Goal: Information Seeking & Learning: Learn about a topic

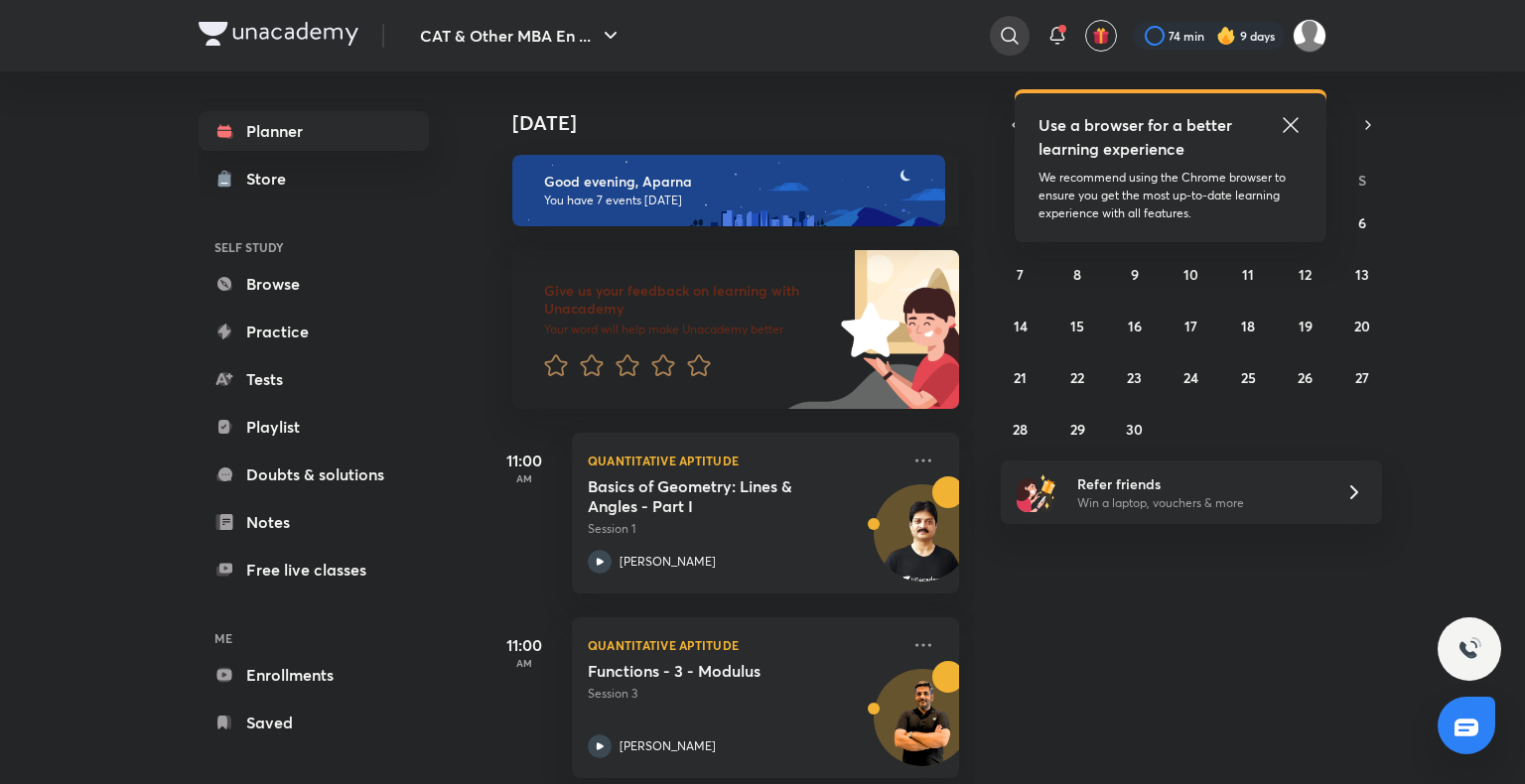
click at [1005, 33] on icon at bounding box center [1010, 36] width 24 height 24
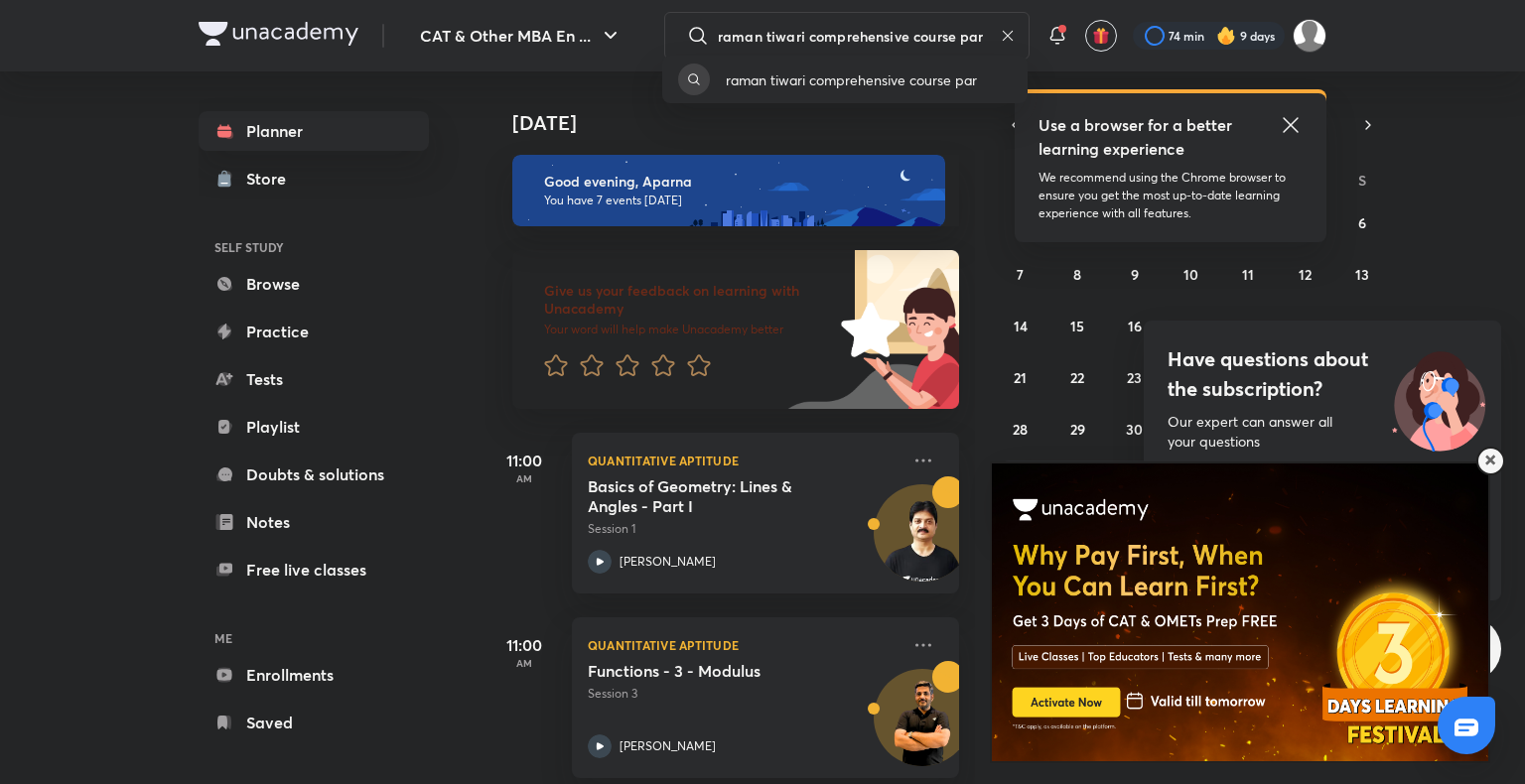
click at [901, 34] on div "raman tiwari comprehensive course par" at bounding box center [762, 392] width 1525 height 784
click at [951, 28] on input "raman tiwari comprehensive course par" at bounding box center [855, 36] width 274 height 54
click at [957, 29] on div "raman tiwari comprehensive course par" at bounding box center [762, 392] width 1525 height 784
click at [966, 31] on input "raman tiwari comprehensive course par" at bounding box center [855, 36] width 274 height 54
click at [1005, 34] on div "raman tiwari comprehensive course par" at bounding box center [762, 392] width 1525 height 784
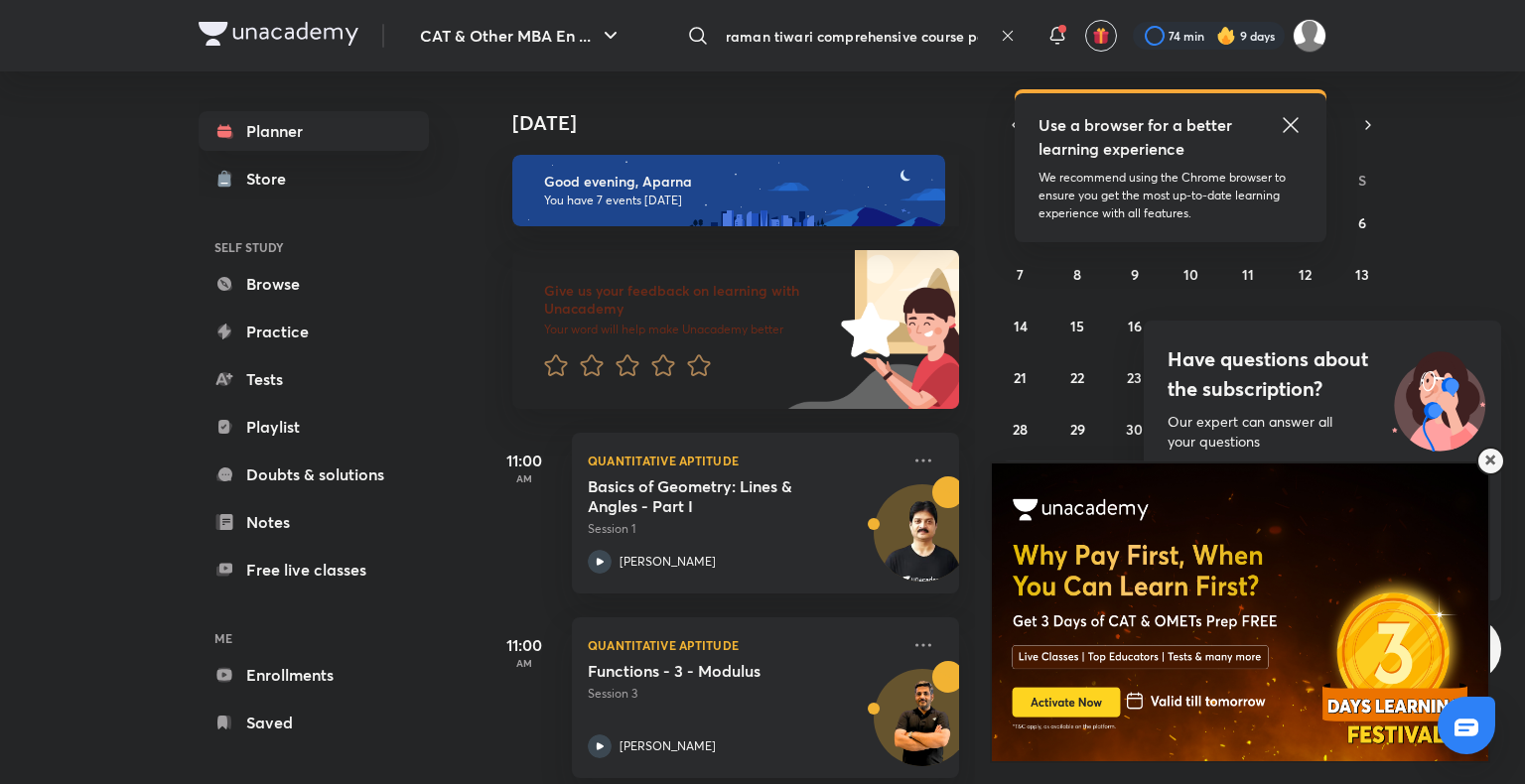
click at [984, 34] on input "raman tiwari comprehensive course par" at bounding box center [855, 36] width 274 height 54
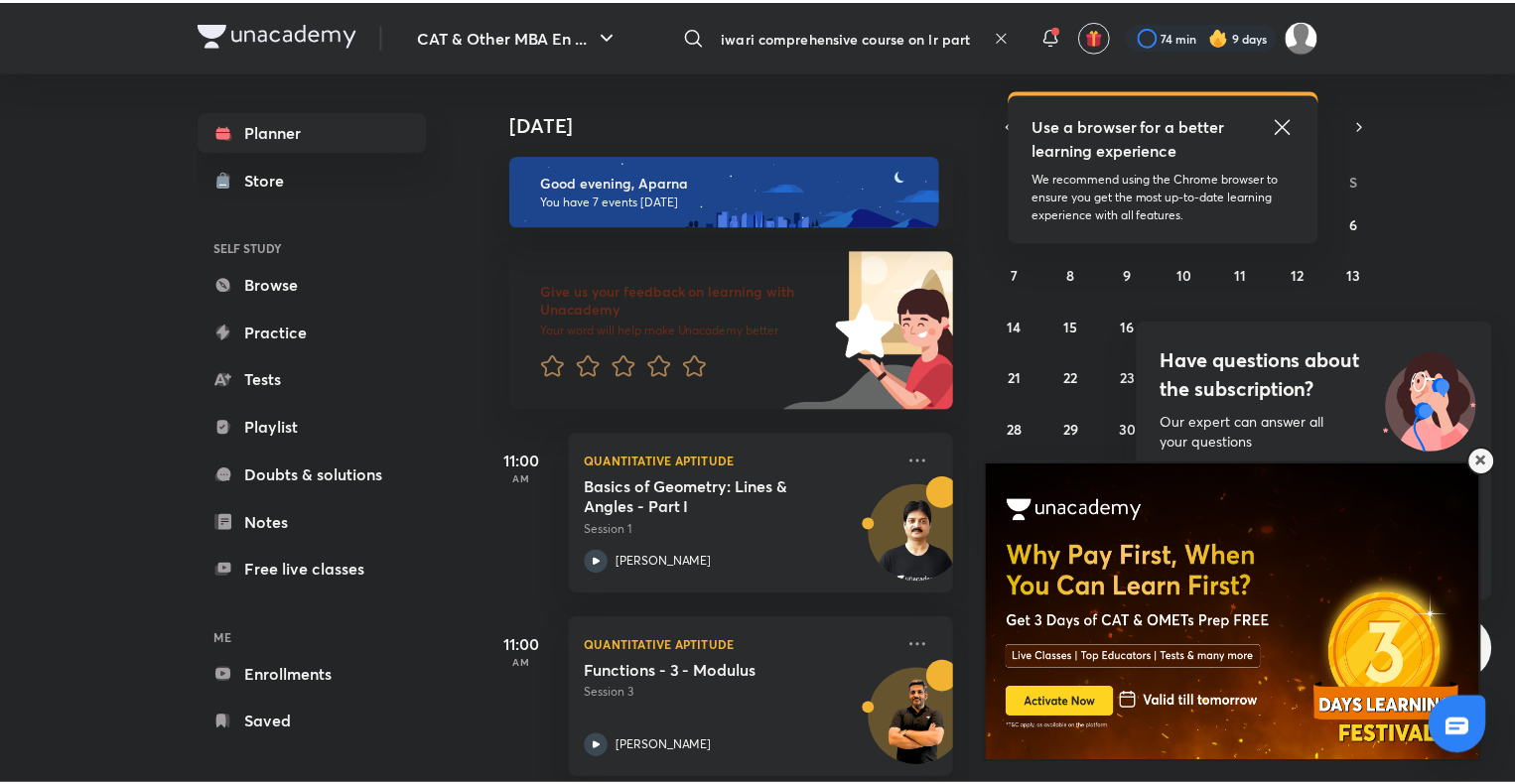
scroll to position [0, 61]
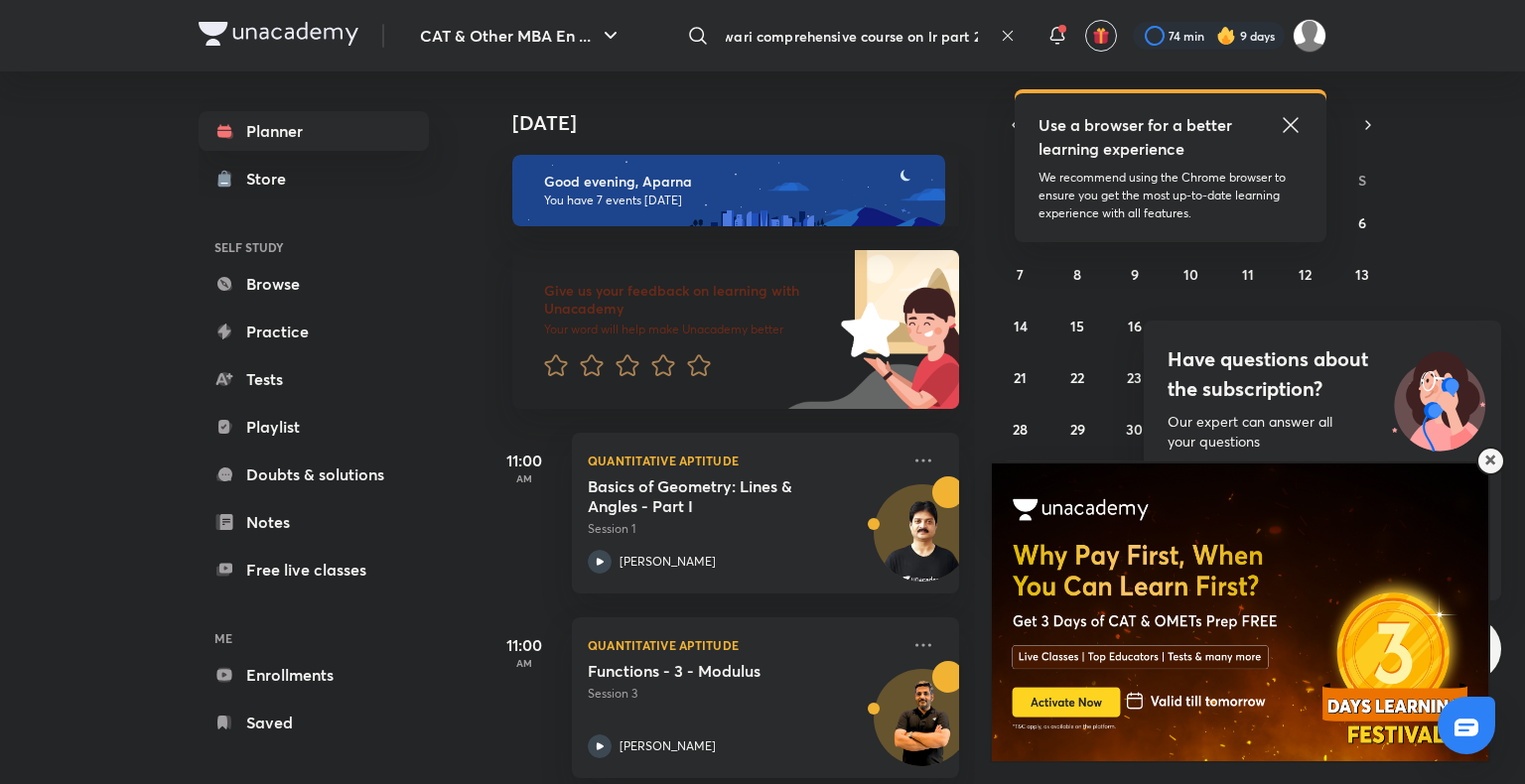
type input "raman tiwari comprehensive course on lr part 2"
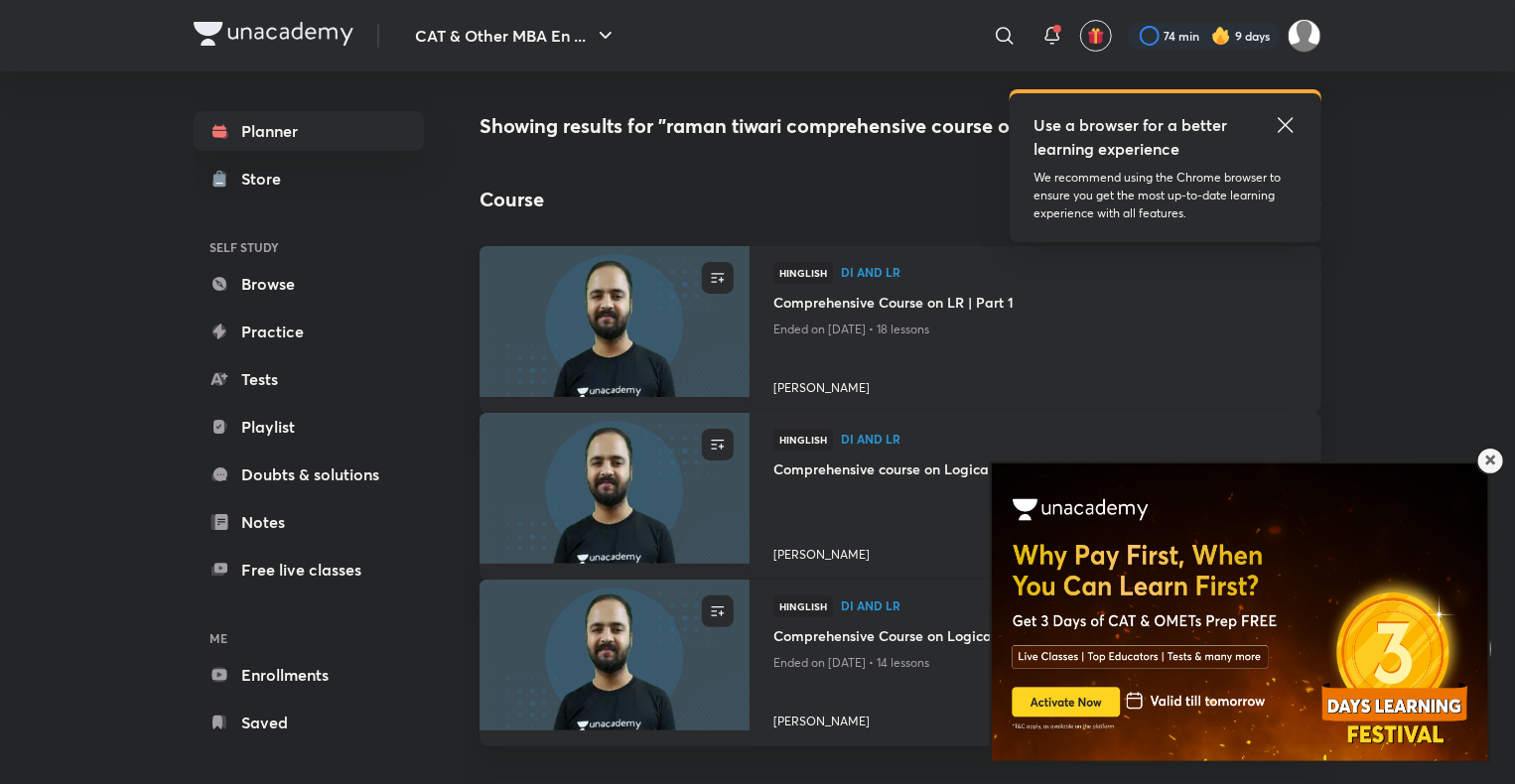
click at [1485, 411] on html at bounding box center [1229, 411] width 549 height 0
click at [1497, 462] on div at bounding box center [1489, 460] width 29 height 29
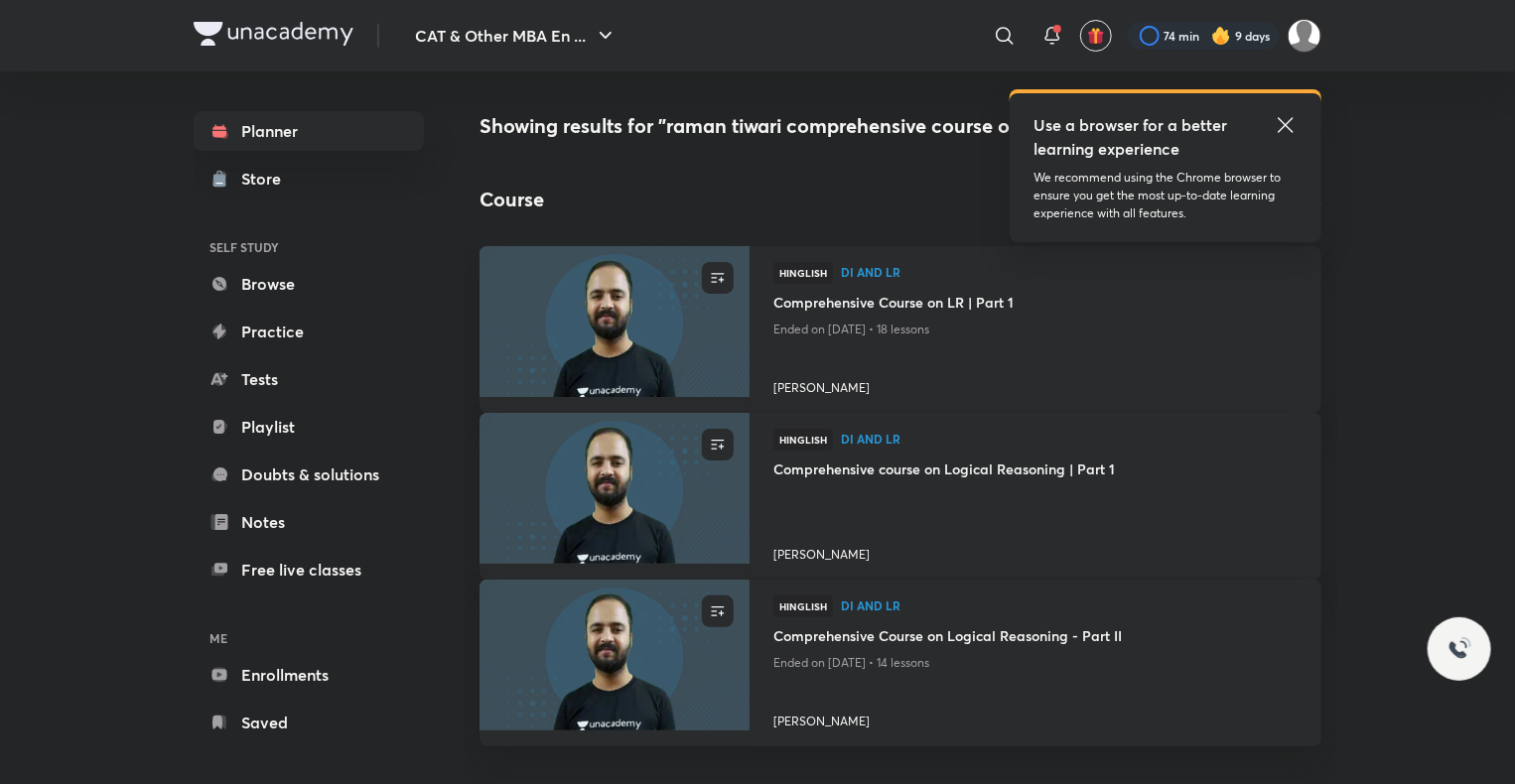
click at [1296, 120] on icon at bounding box center [1286, 125] width 24 height 24
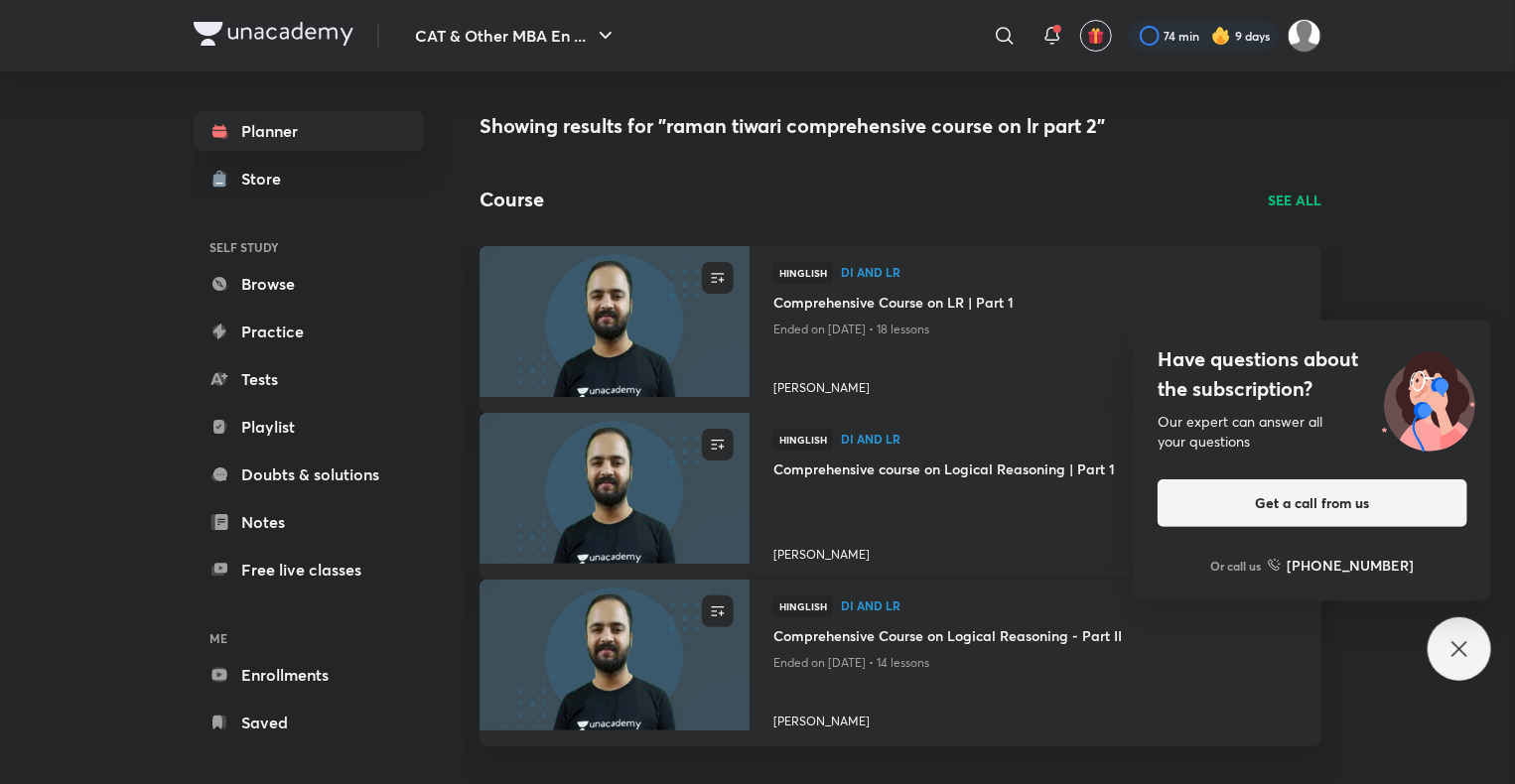
click at [1453, 636] on div "Have questions about the subscription? Our expert can answer all your questions…" at bounding box center [1460, 650] width 64 height 64
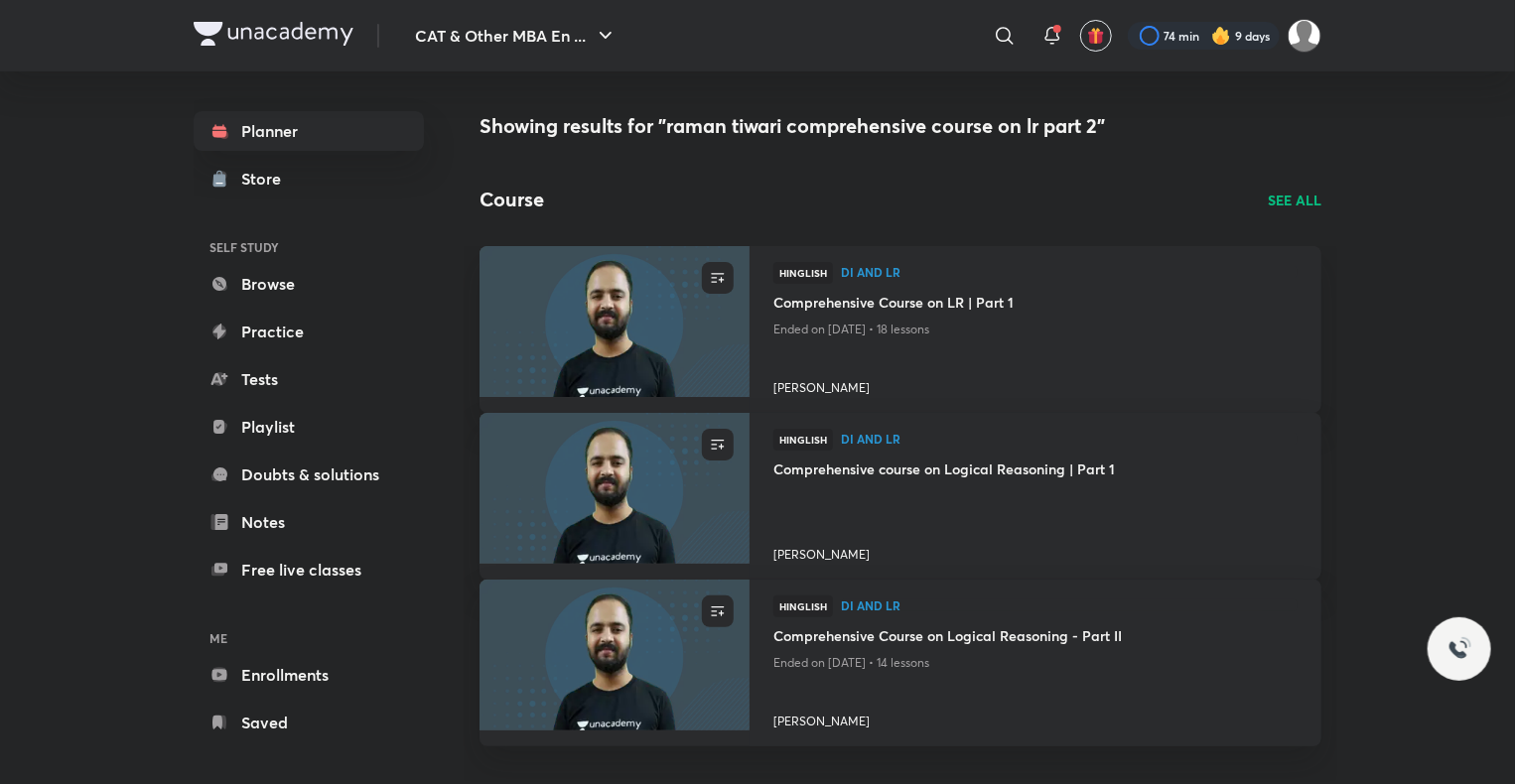
click at [1288, 195] on p "SEE ALL" at bounding box center [1295, 200] width 54 height 21
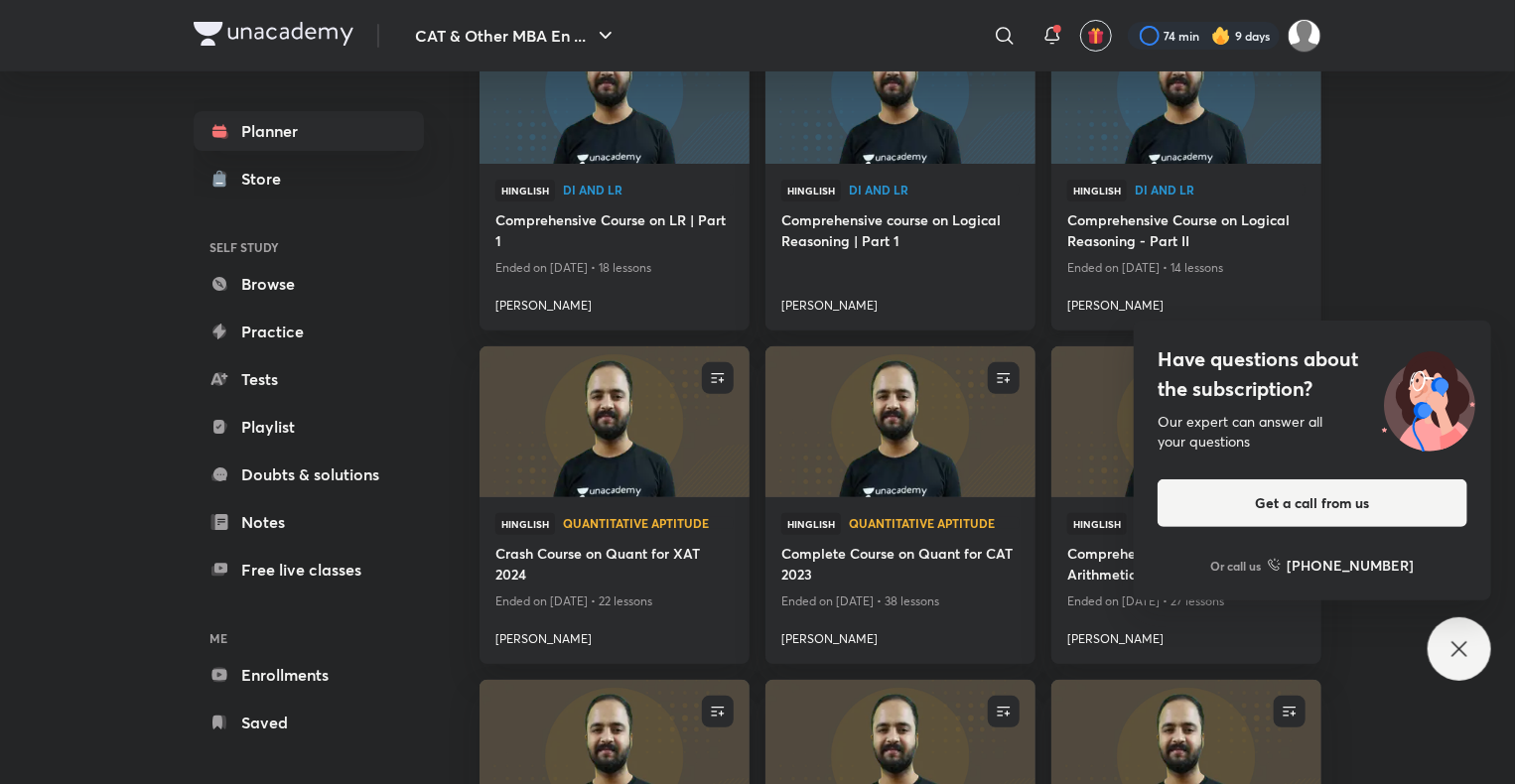
scroll to position [143, 0]
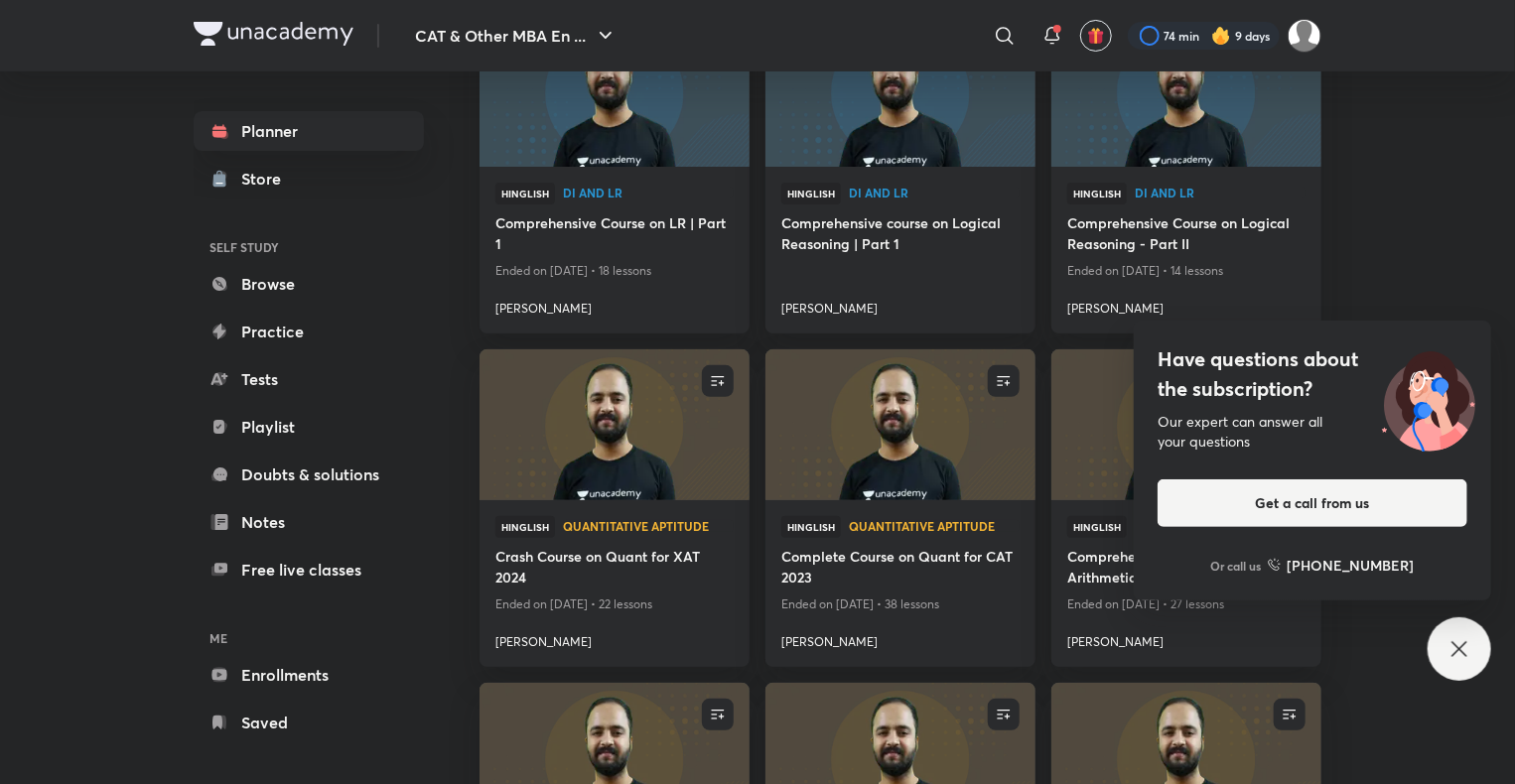
click at [1476, 647] on div "Have questions about the subscription? Our expert can answer all your questions…" at bounding box center [1460, 650] width 64 height 64
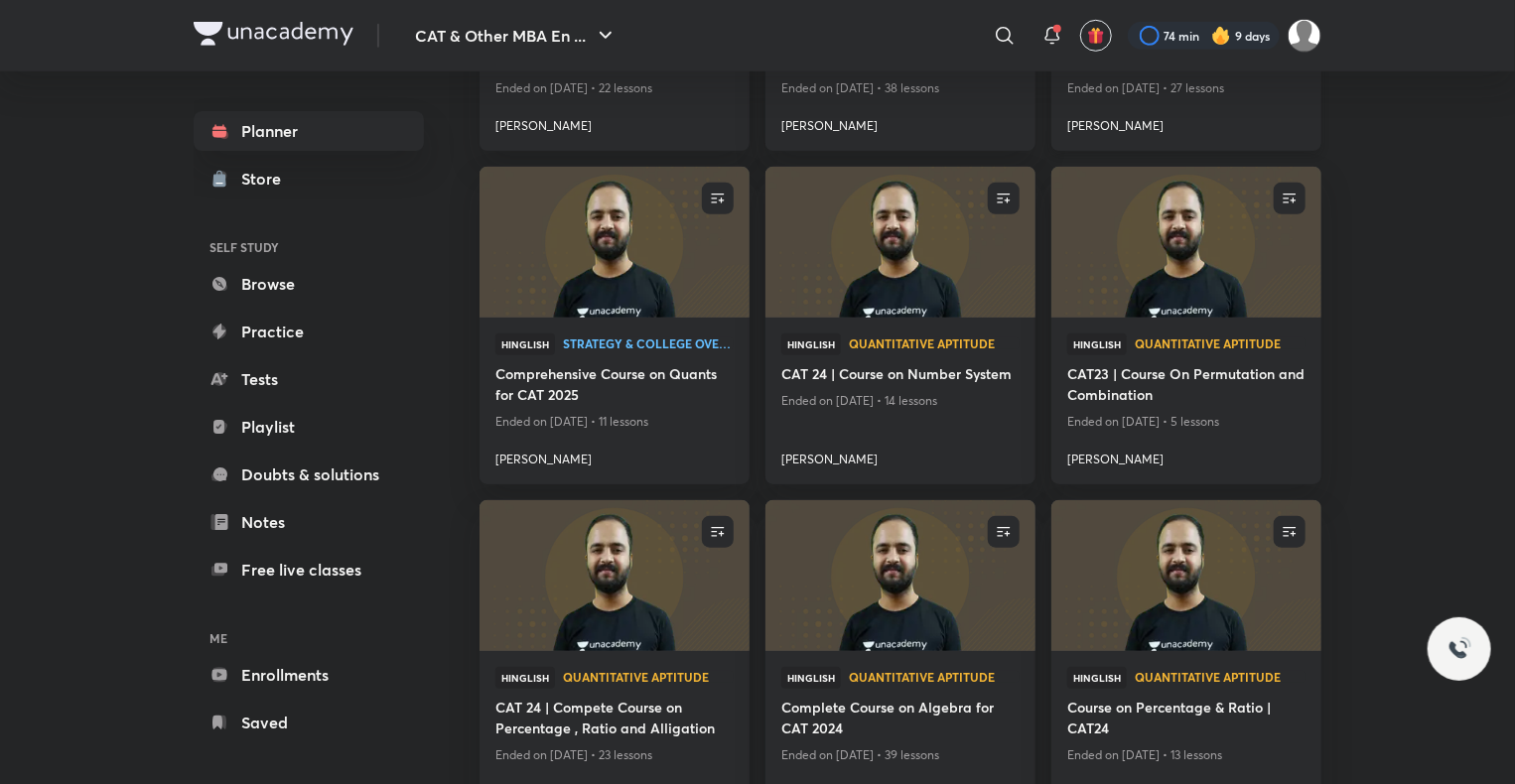
scroll to position [663, 0]
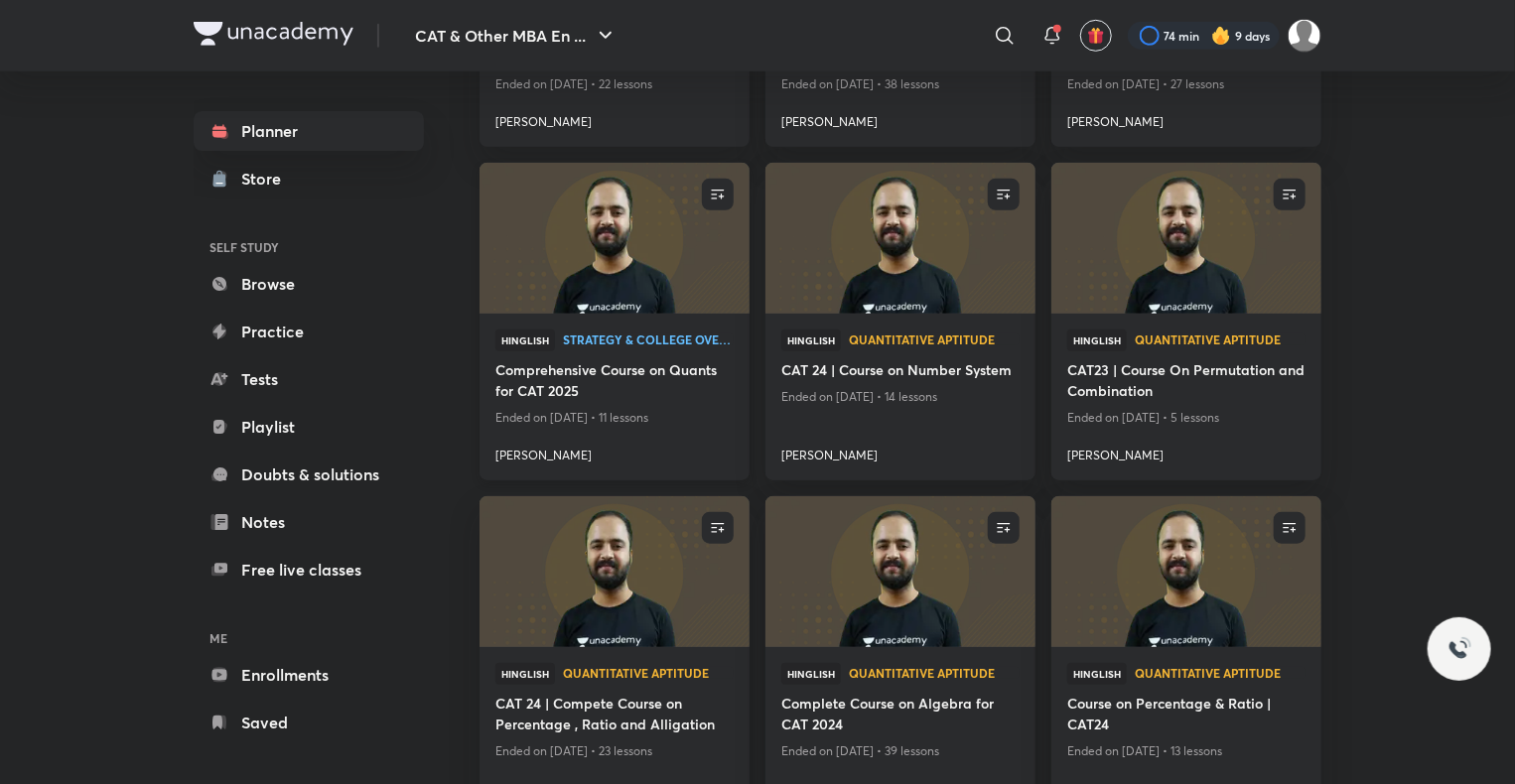
click at [610, 258] on img at bounding box center [614, 238] width 275 height 154
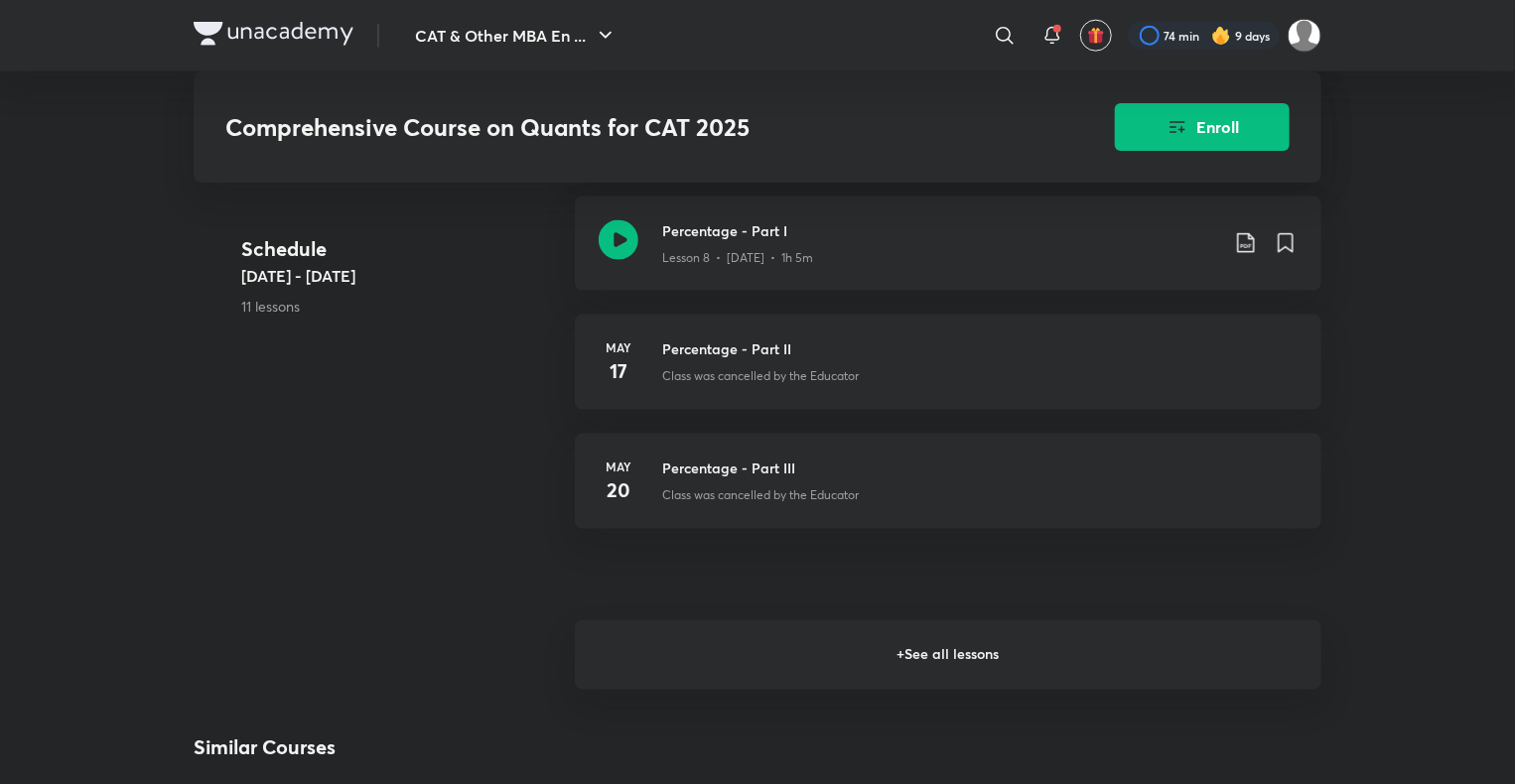
scroll to position [1315, 0]
click at [918, 649] on h6 "+ See all lessons" at bounding box center [948, 654] width 747 height 69
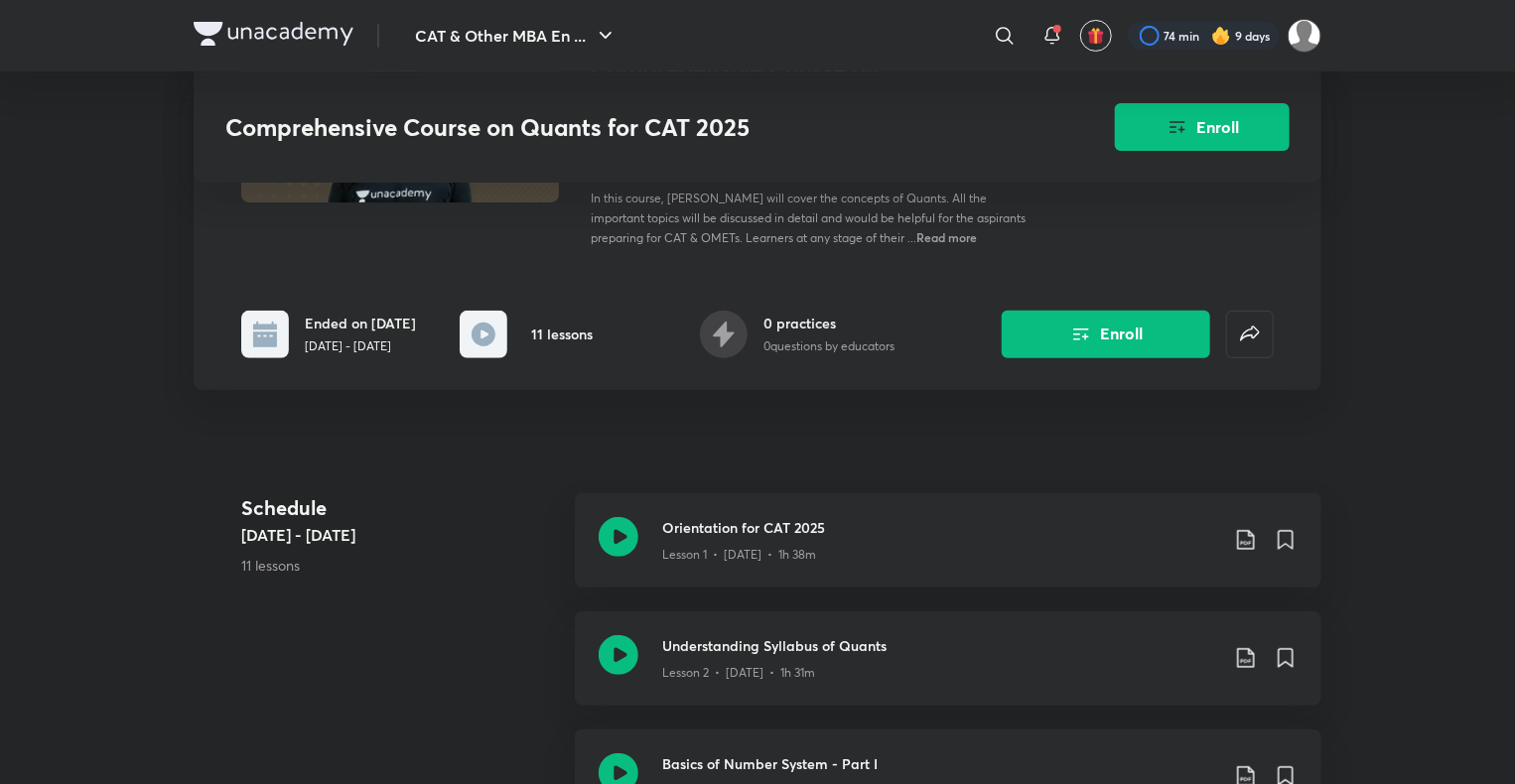
scroll to position [0, 0]
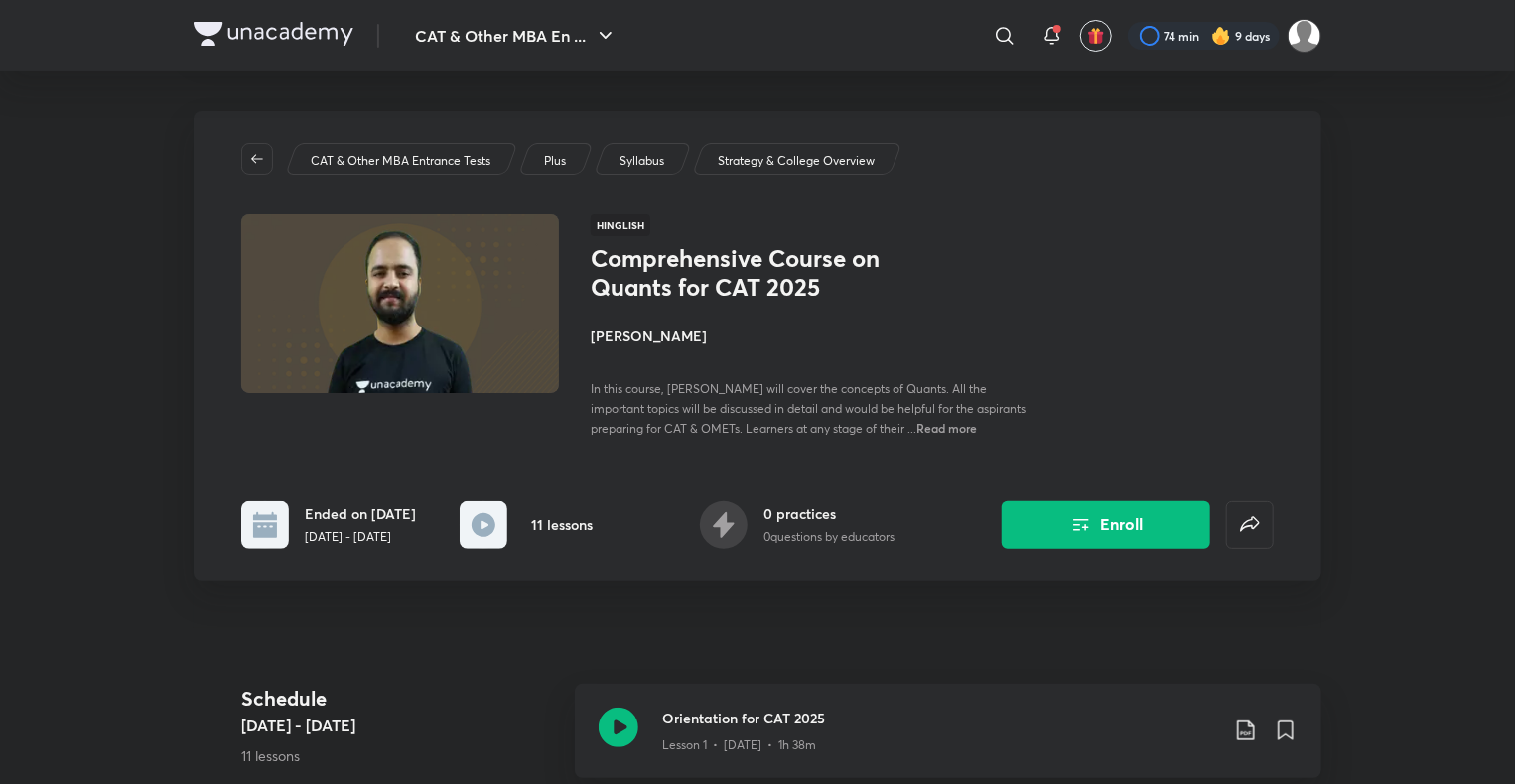
click at [219, 28] on img at bounding box center [274, 34] width 160 height 24
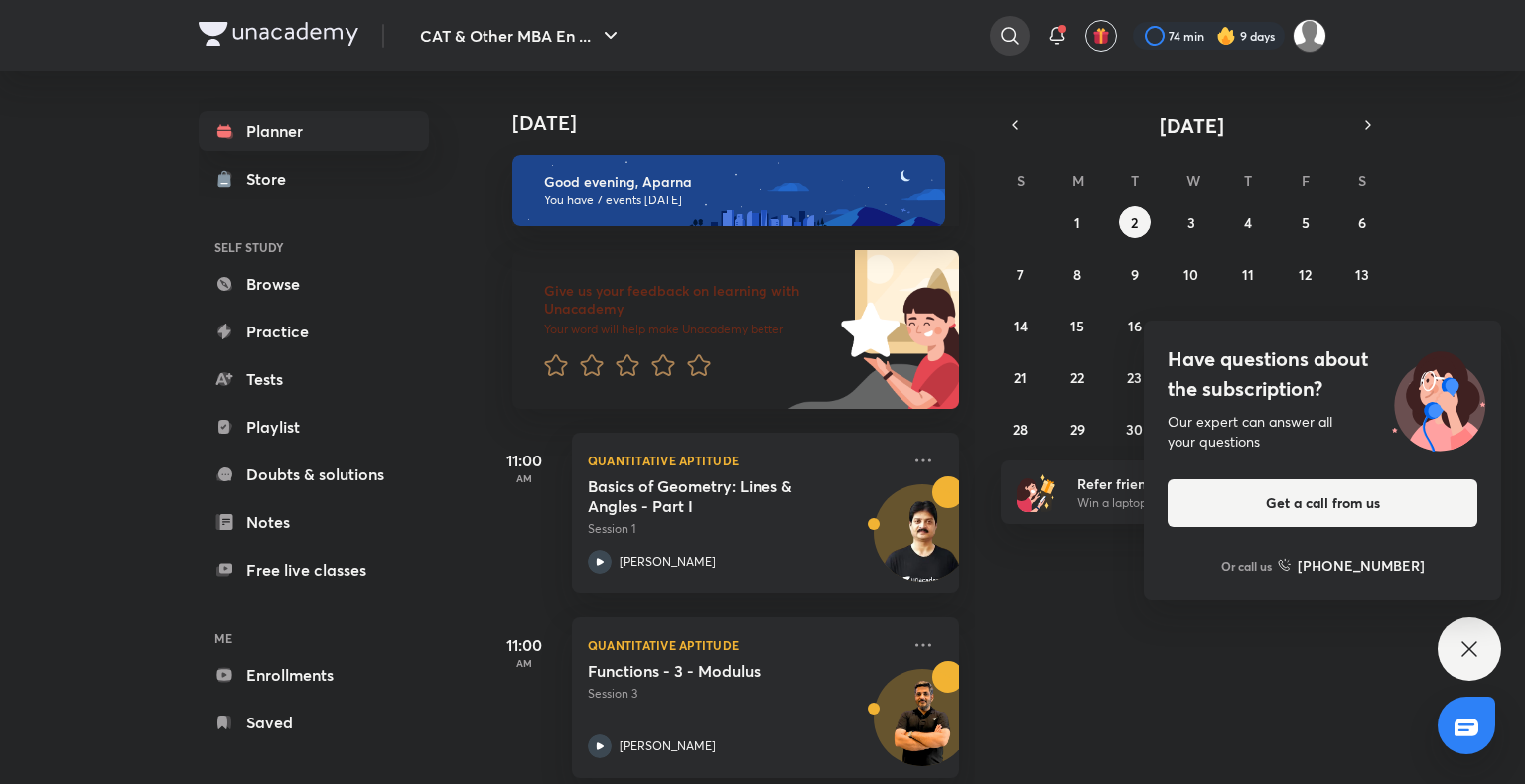
click at [1018, 38] on icon at bounding box center [1010, 36] width 24 height 24
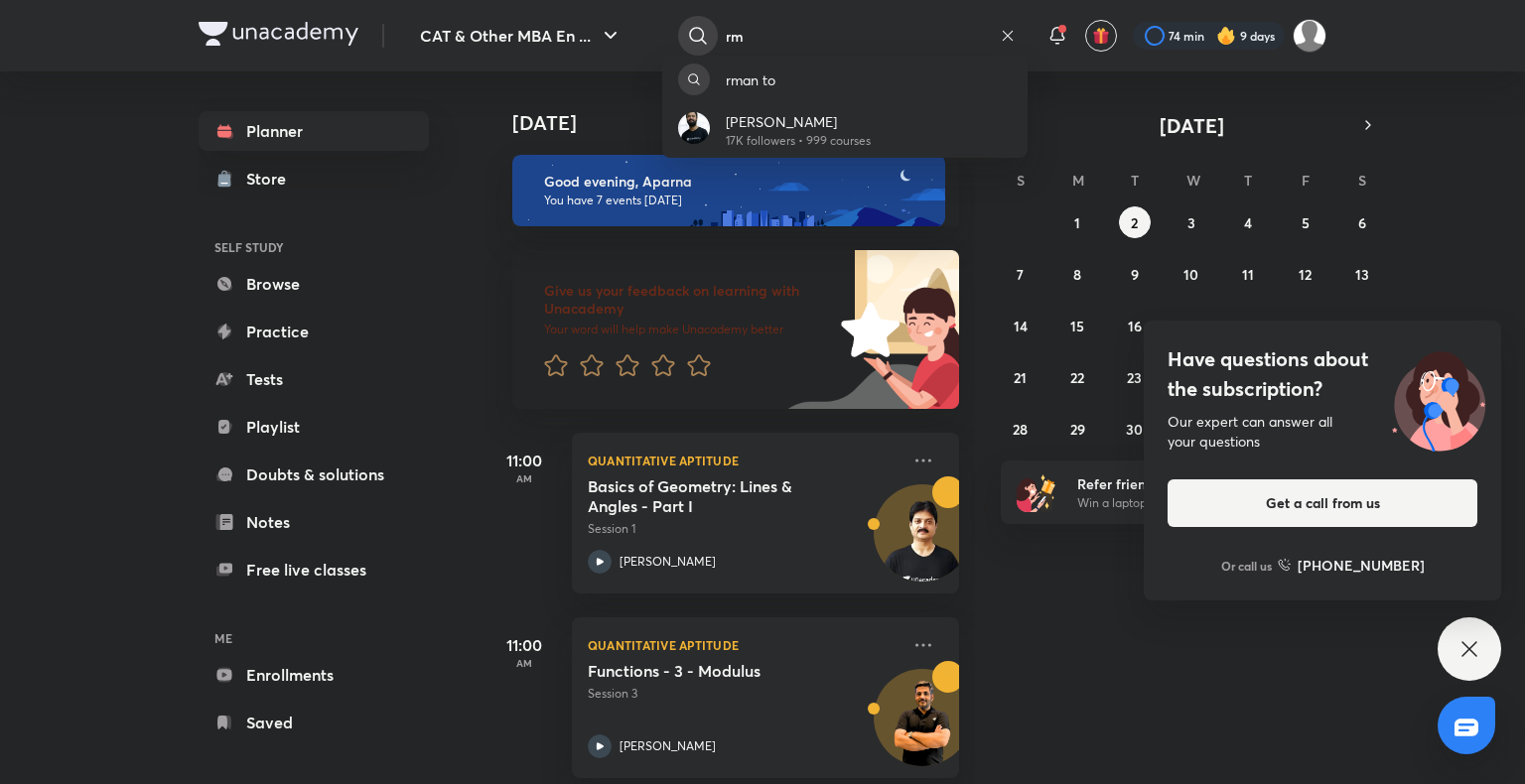
type input "r"
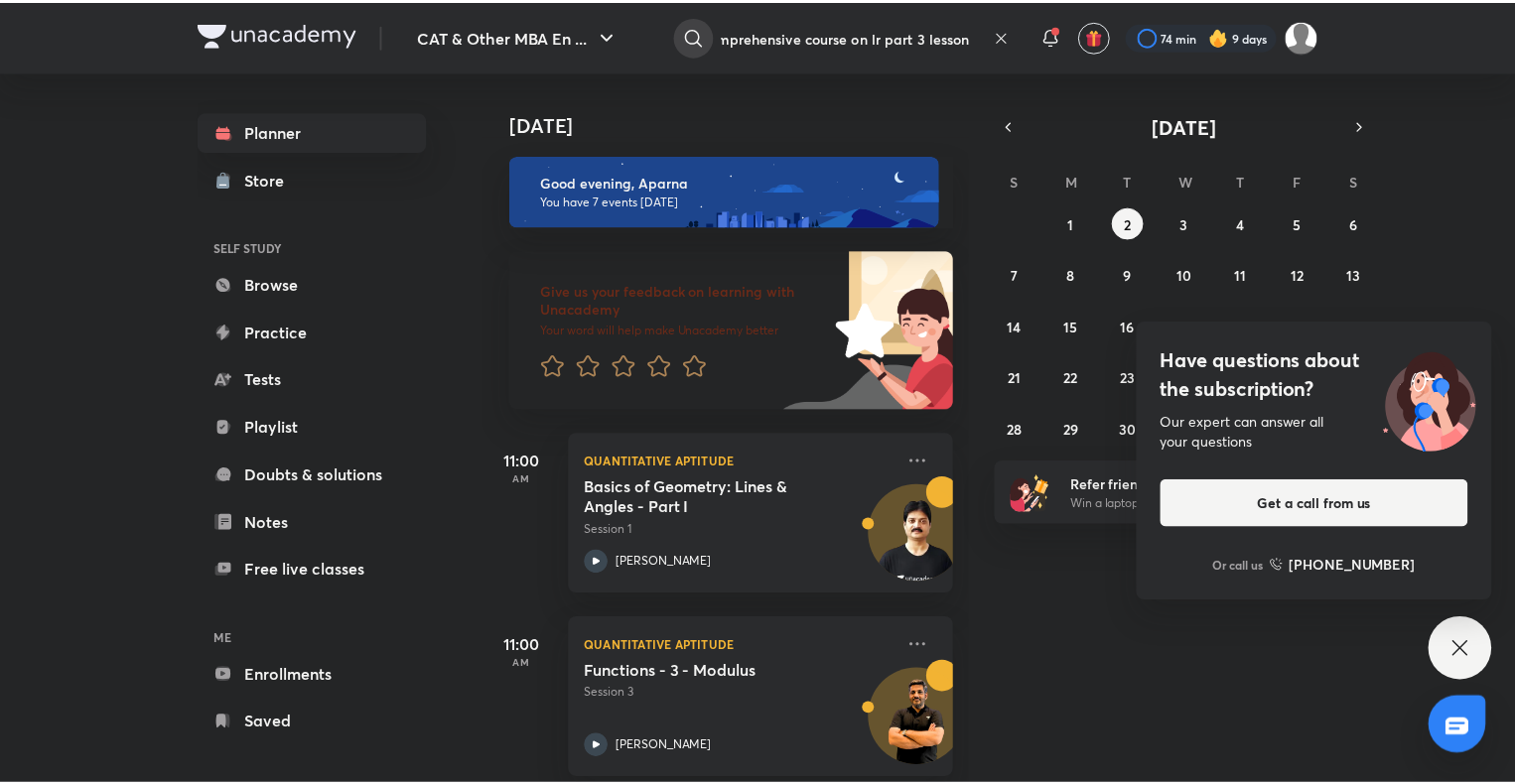
scroll to position [0, 116]
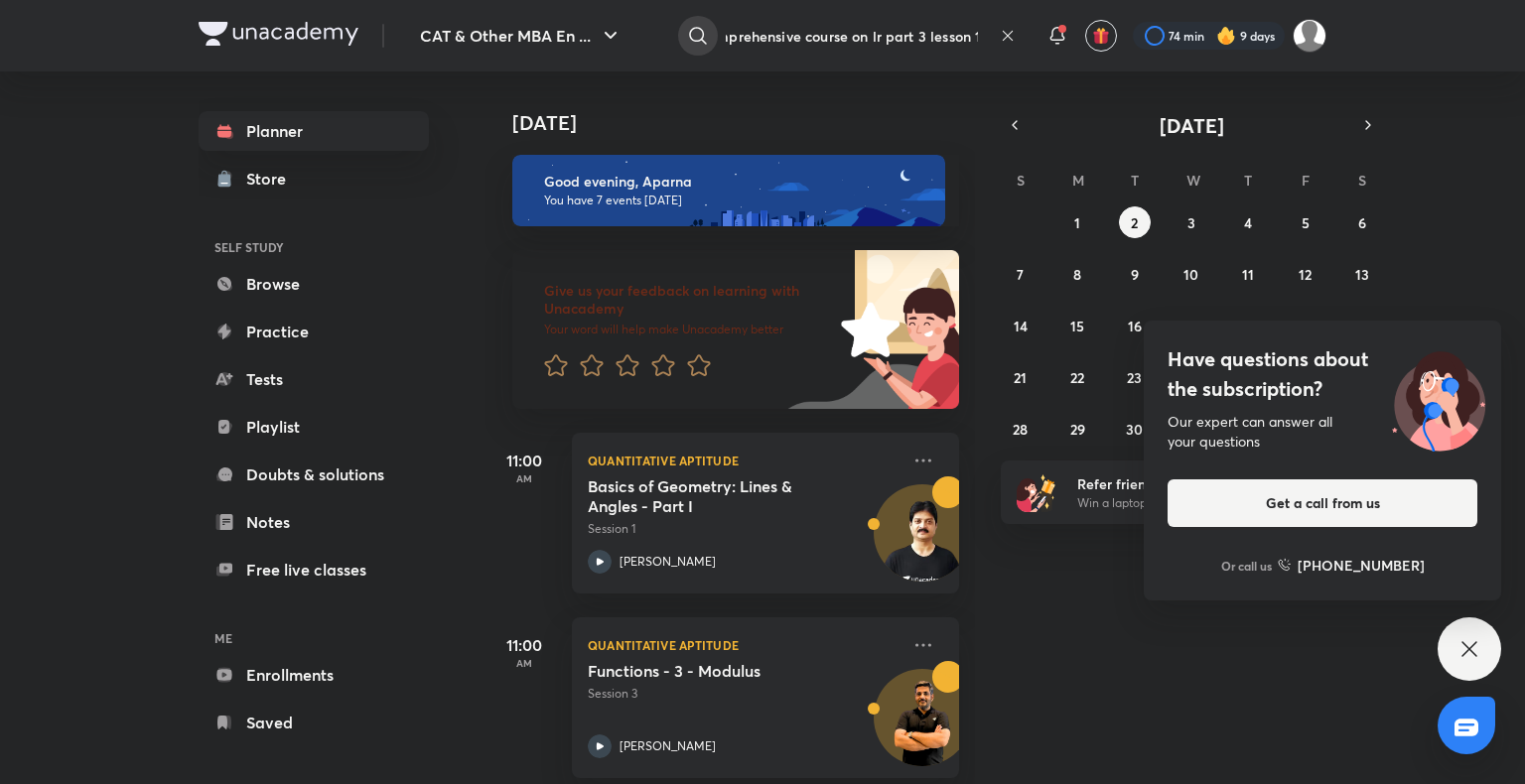
type input "raman tiwari comprehensive course on lr part 3 lesson 1"
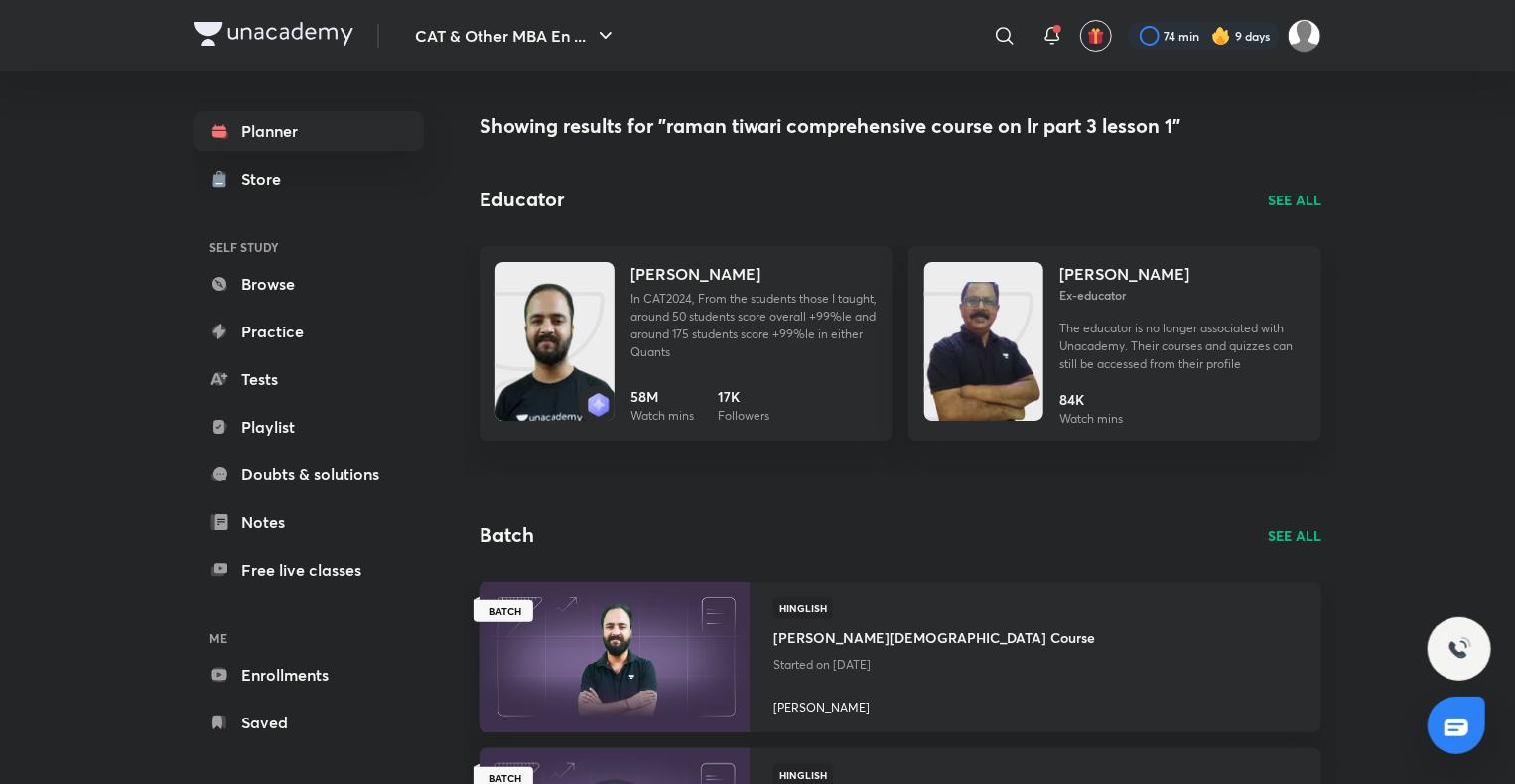
click at [214, 30] on img at bounding box center [274, 34] width 160 height 24
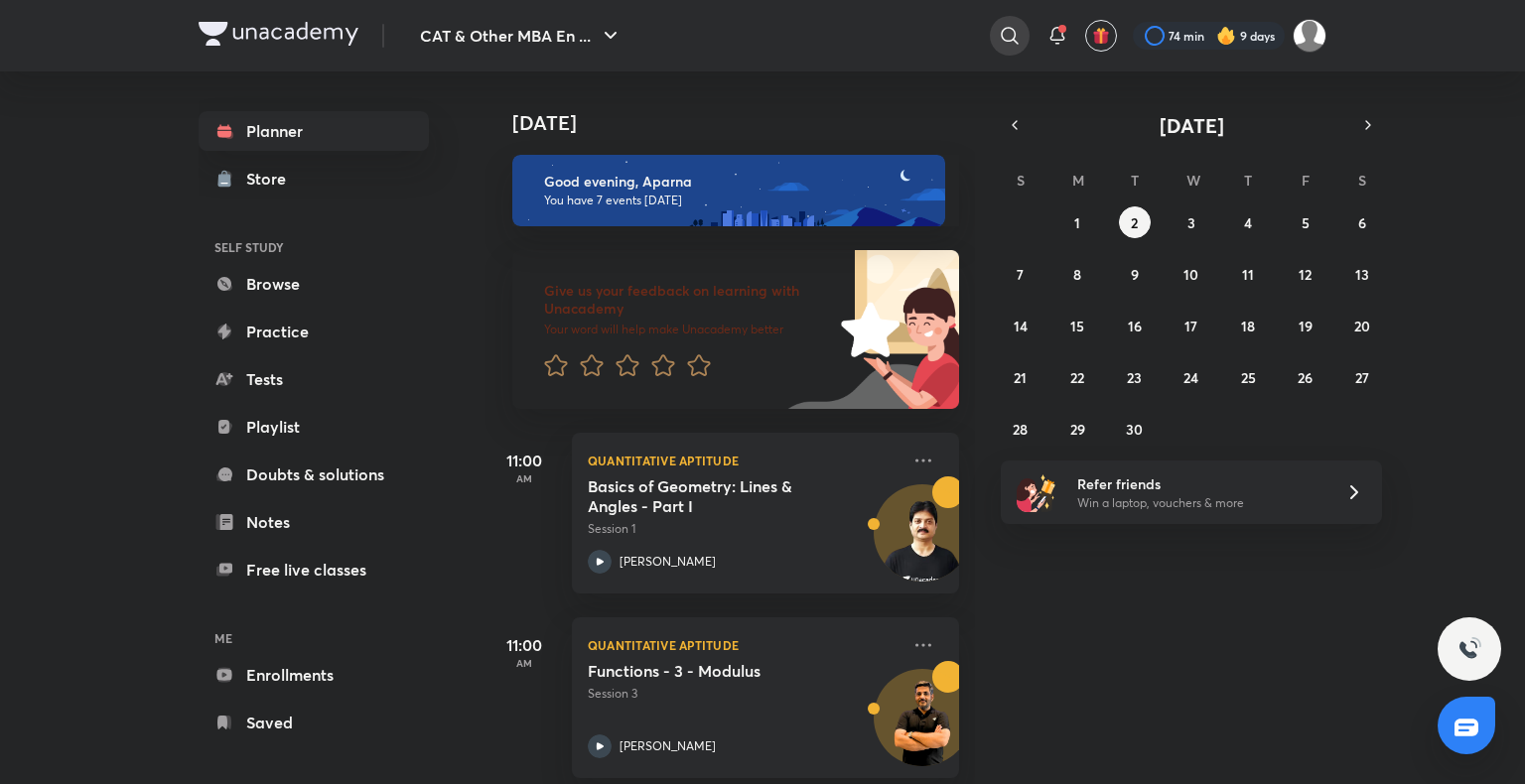
click at [1001, 44] on icon at bounding box center [1010, 36] width 24 height 24
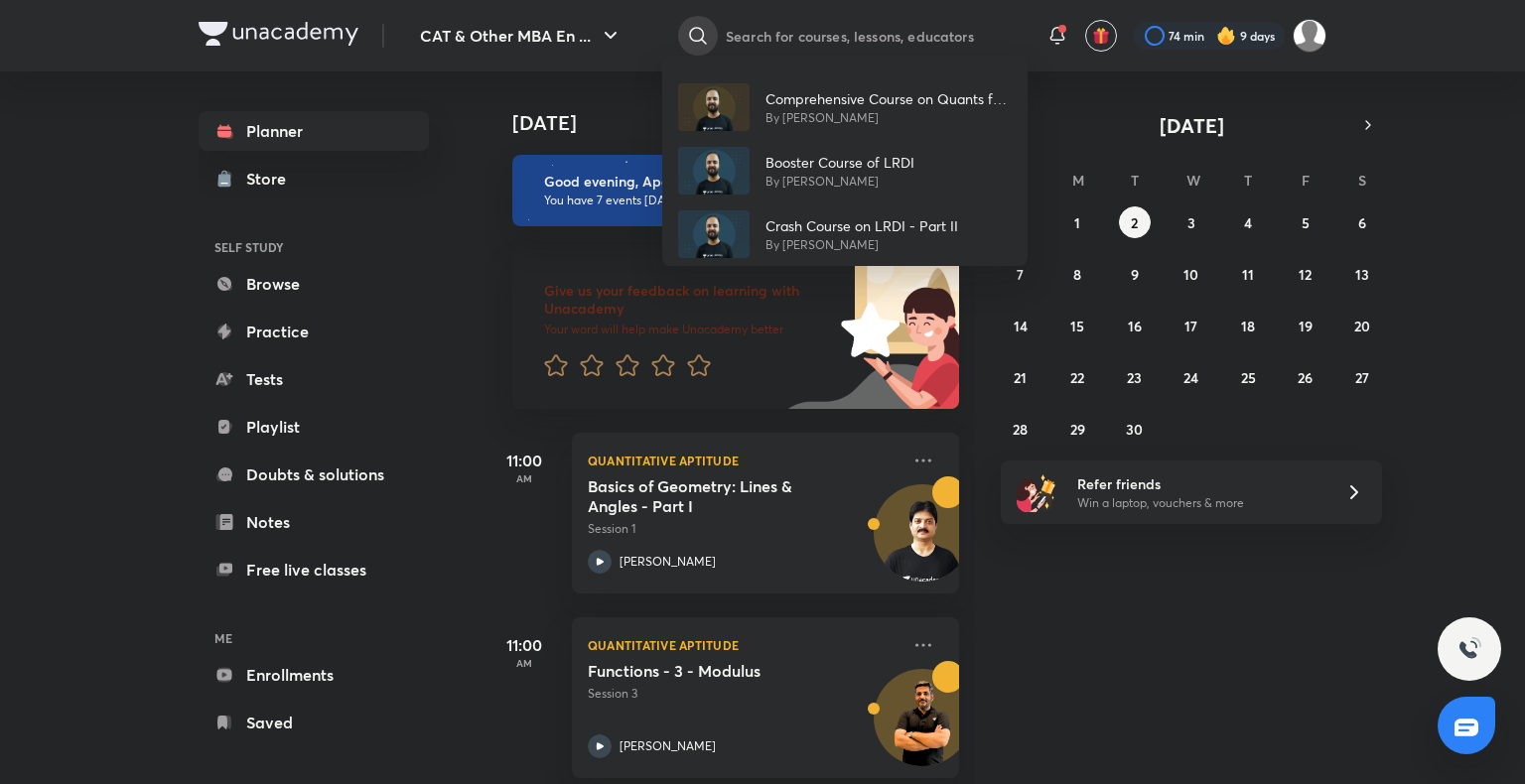
type input "t"
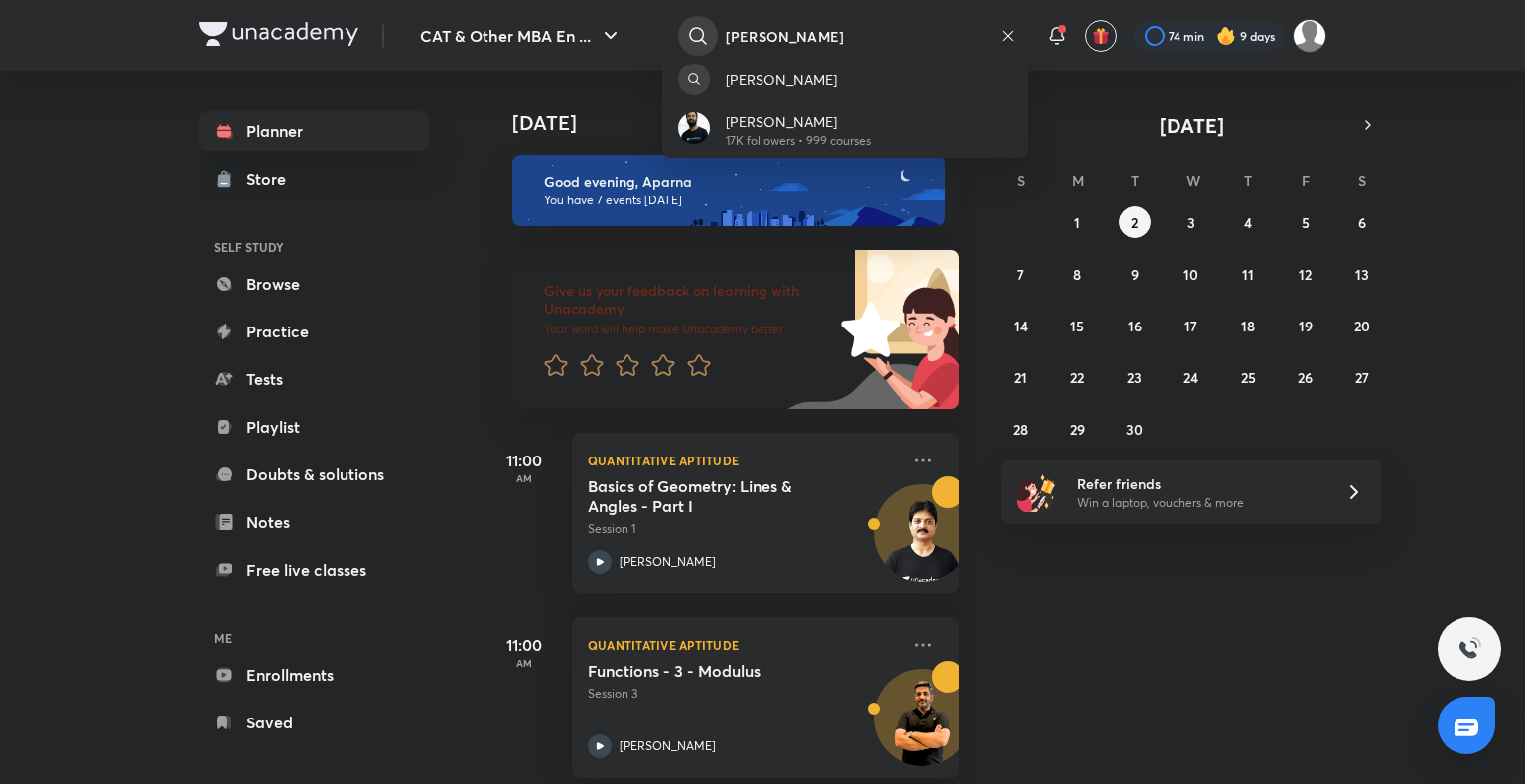
type input "[PERSON_NAME]"
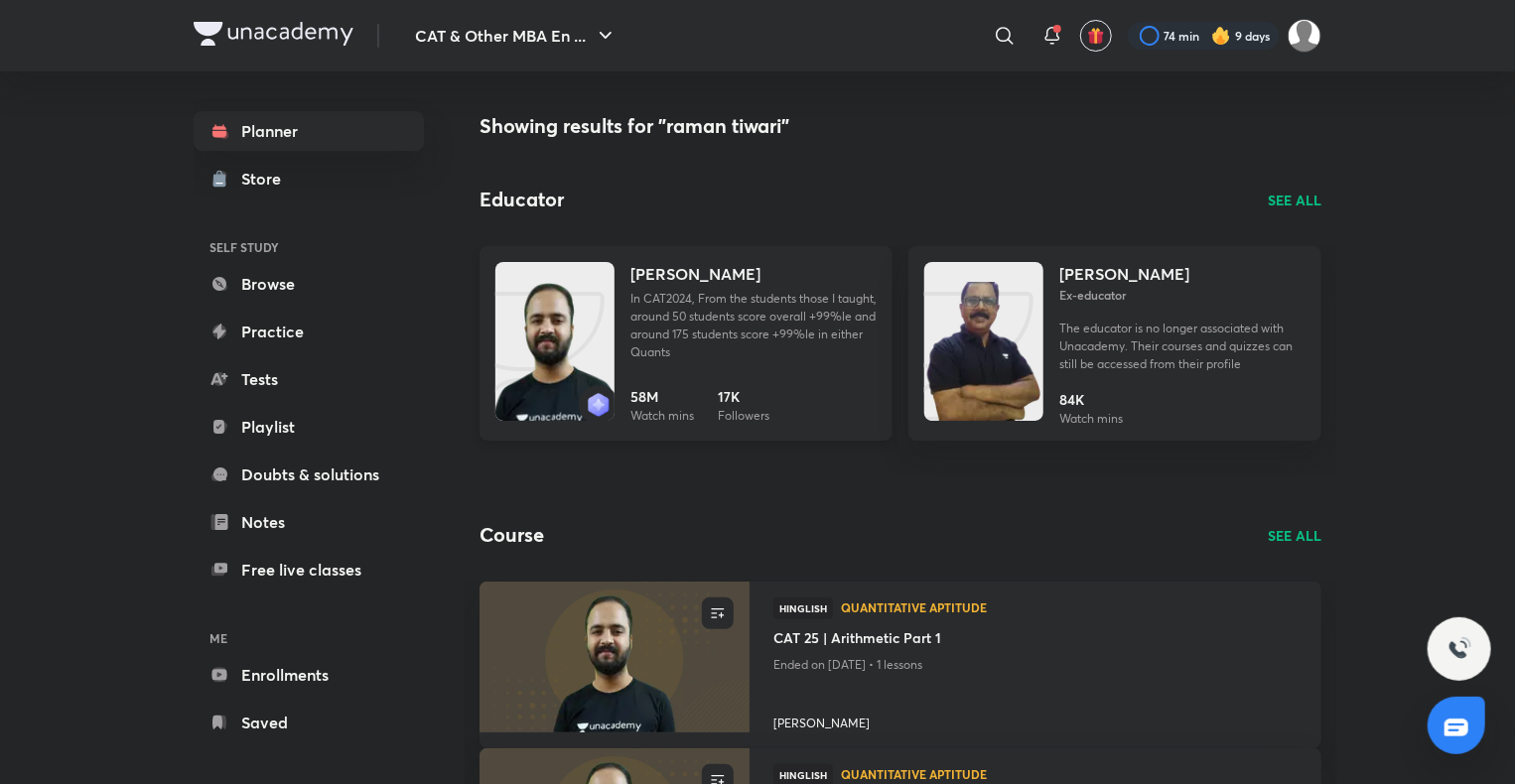
click at [571, 306] on img at bounding box center [554, 361] width 119 height 159
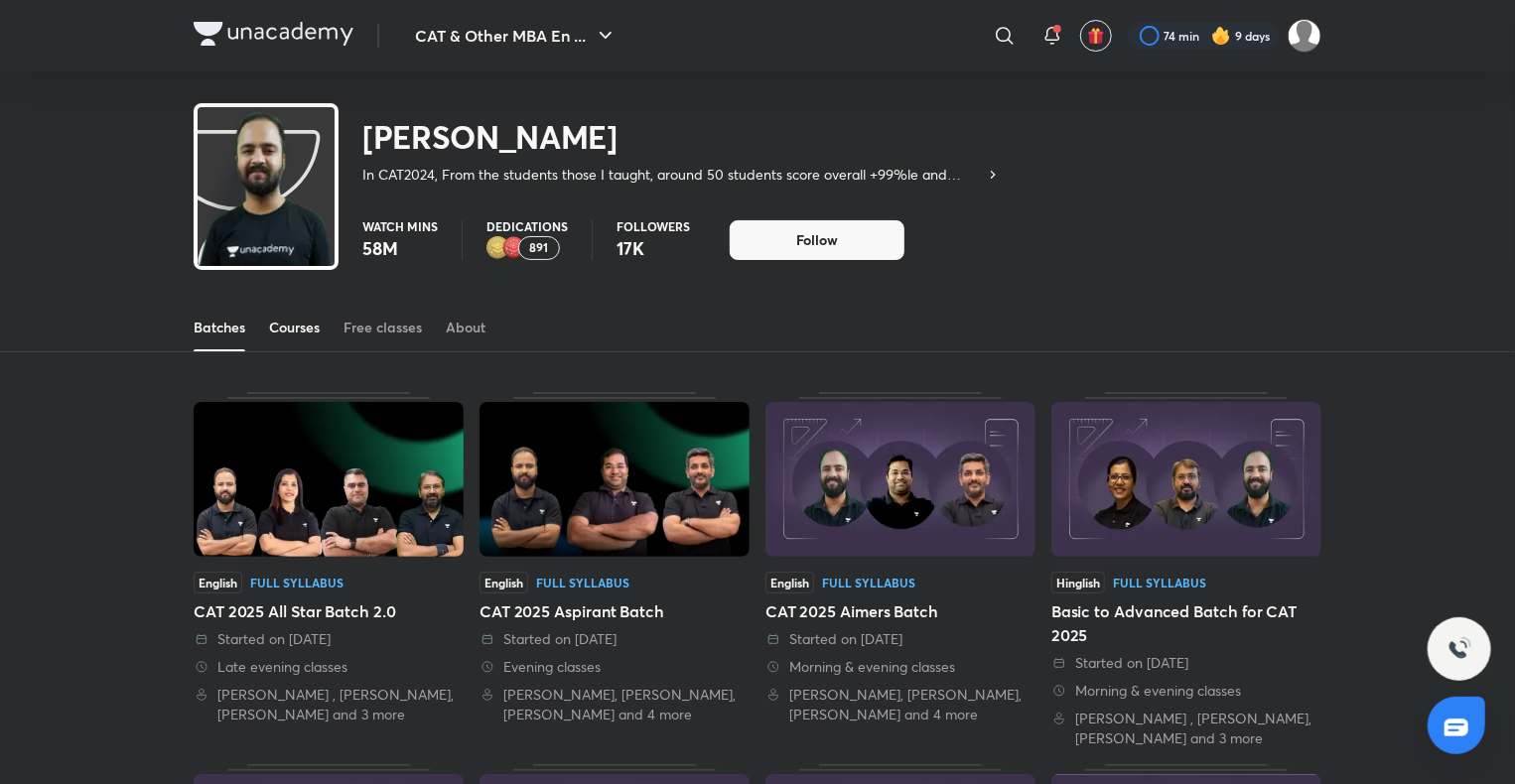
click at [317, 334] on div "Courses" at bounding box center [294, 328] width 51 height 20
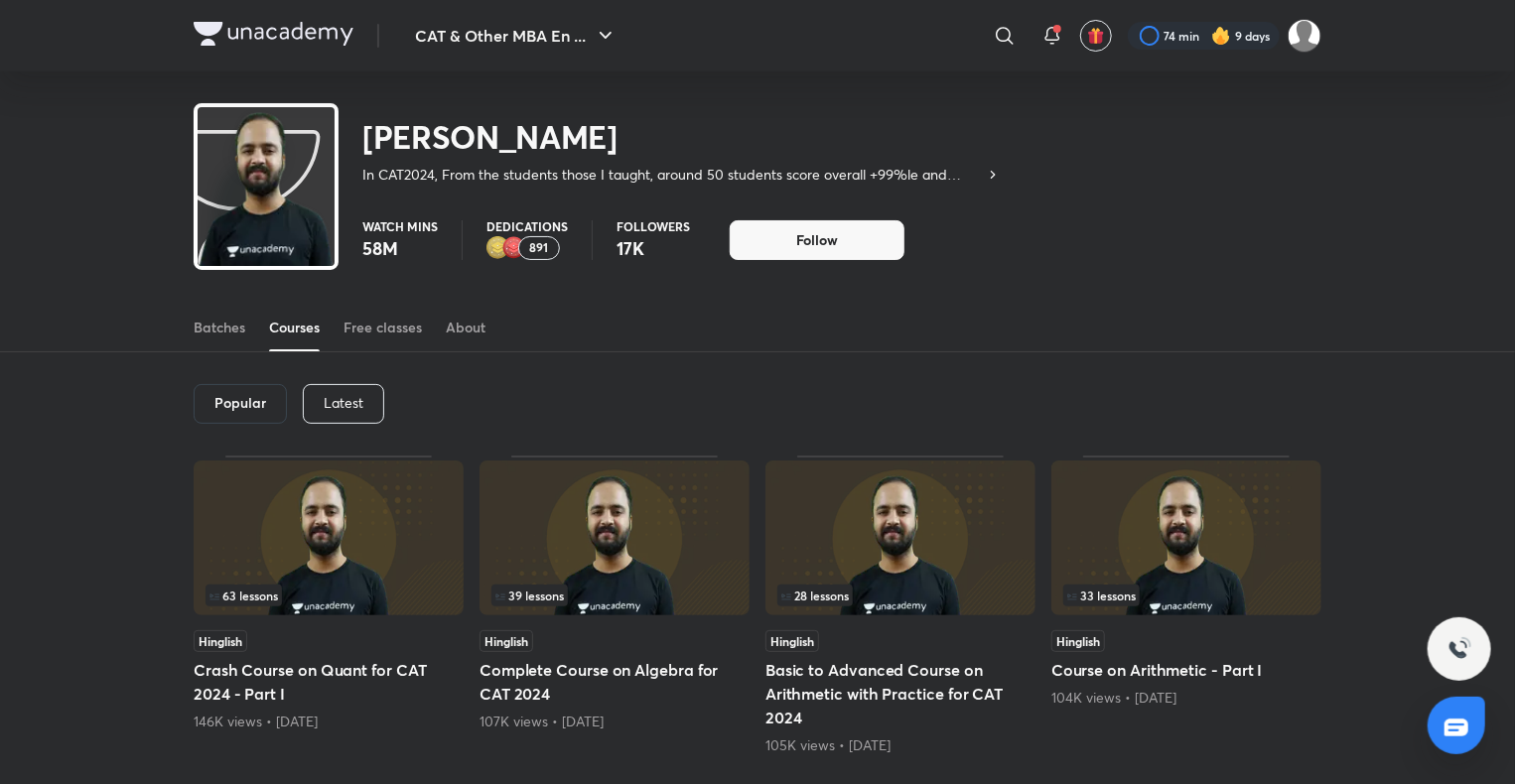
click at [348, 406] on p "Latest" at bounding box center [344, 403] width 40 height 16
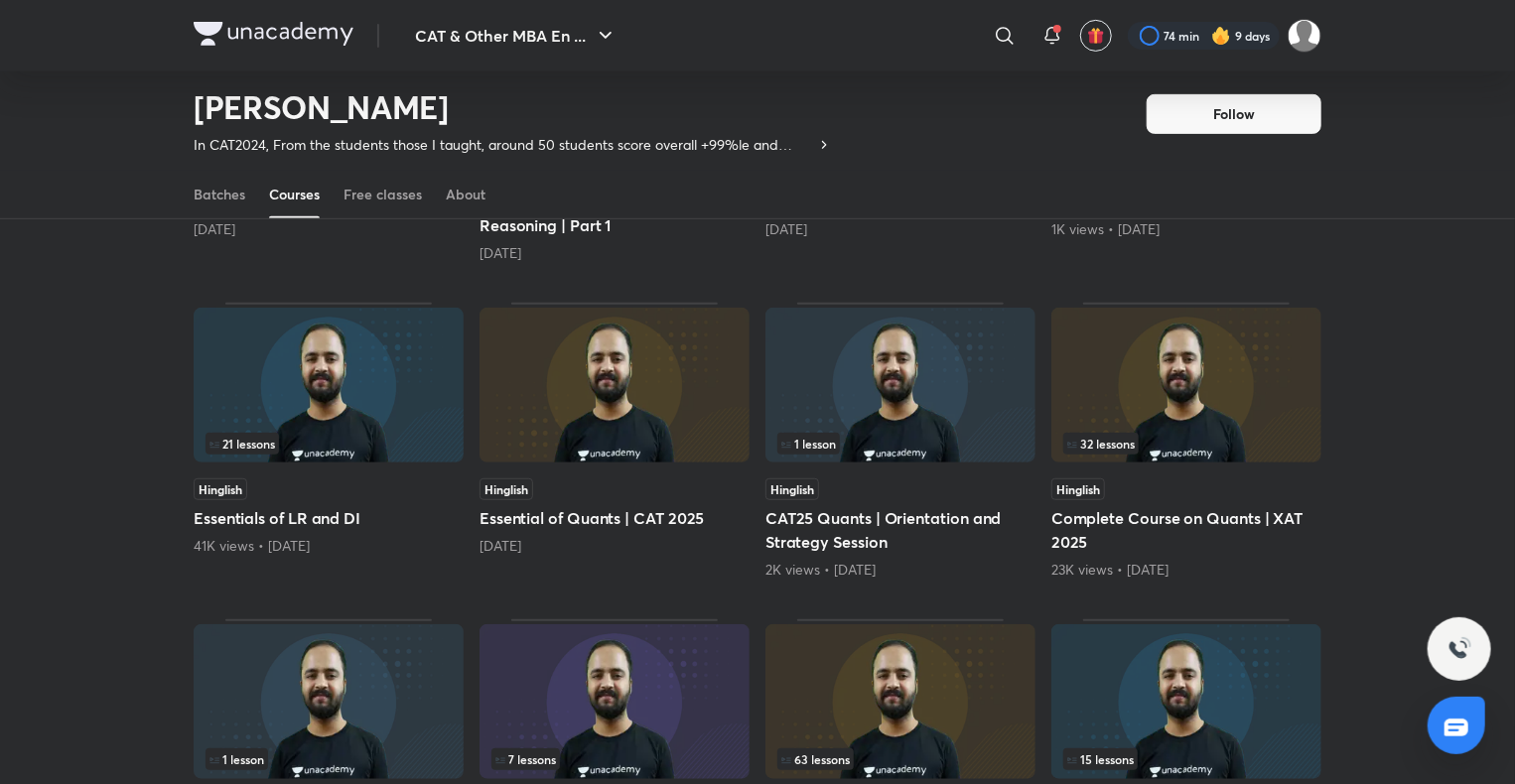
scroll to position [410, 0]
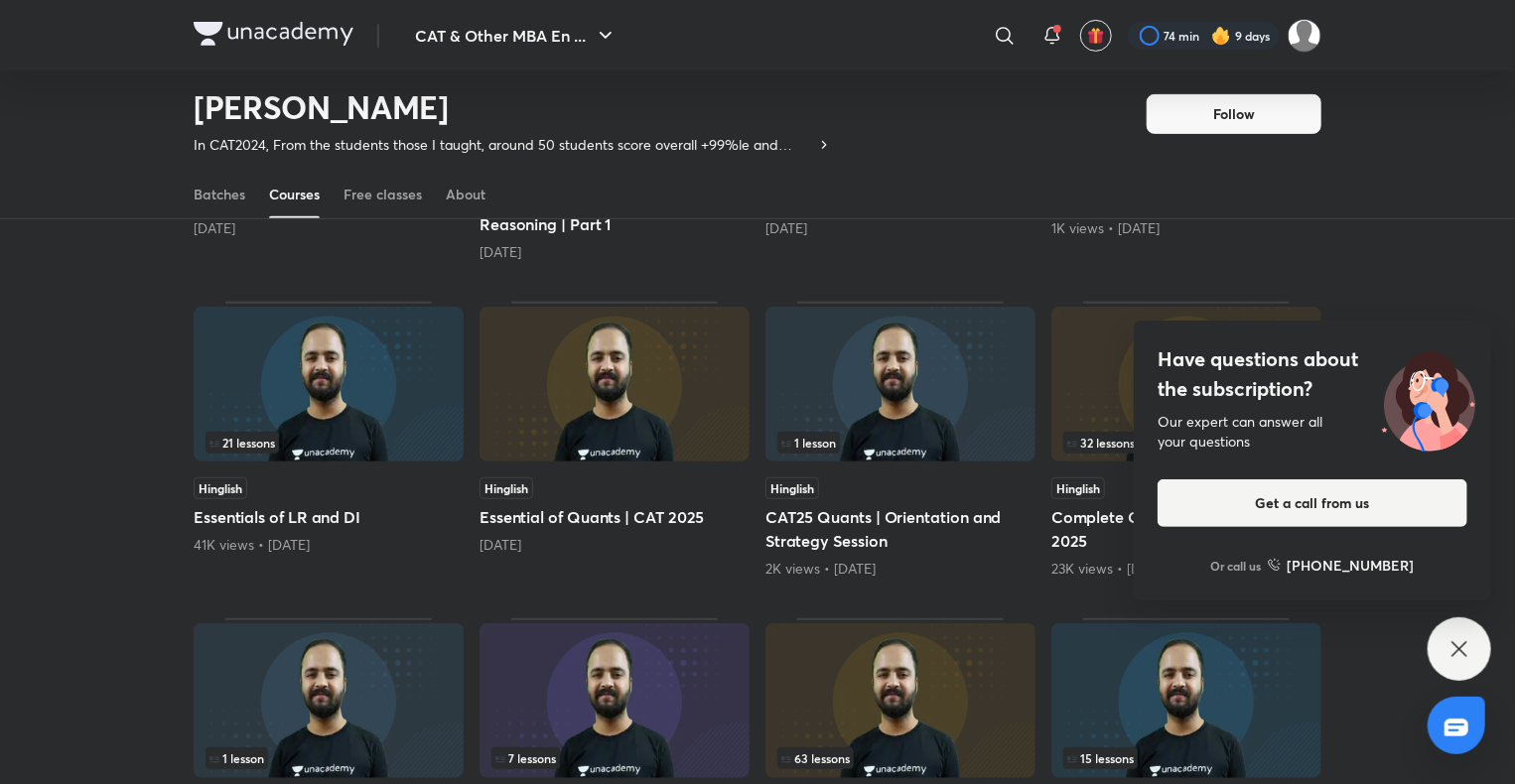
click at [1450, 657] on icon at bounding box center [1460, 649] width 24 height 24
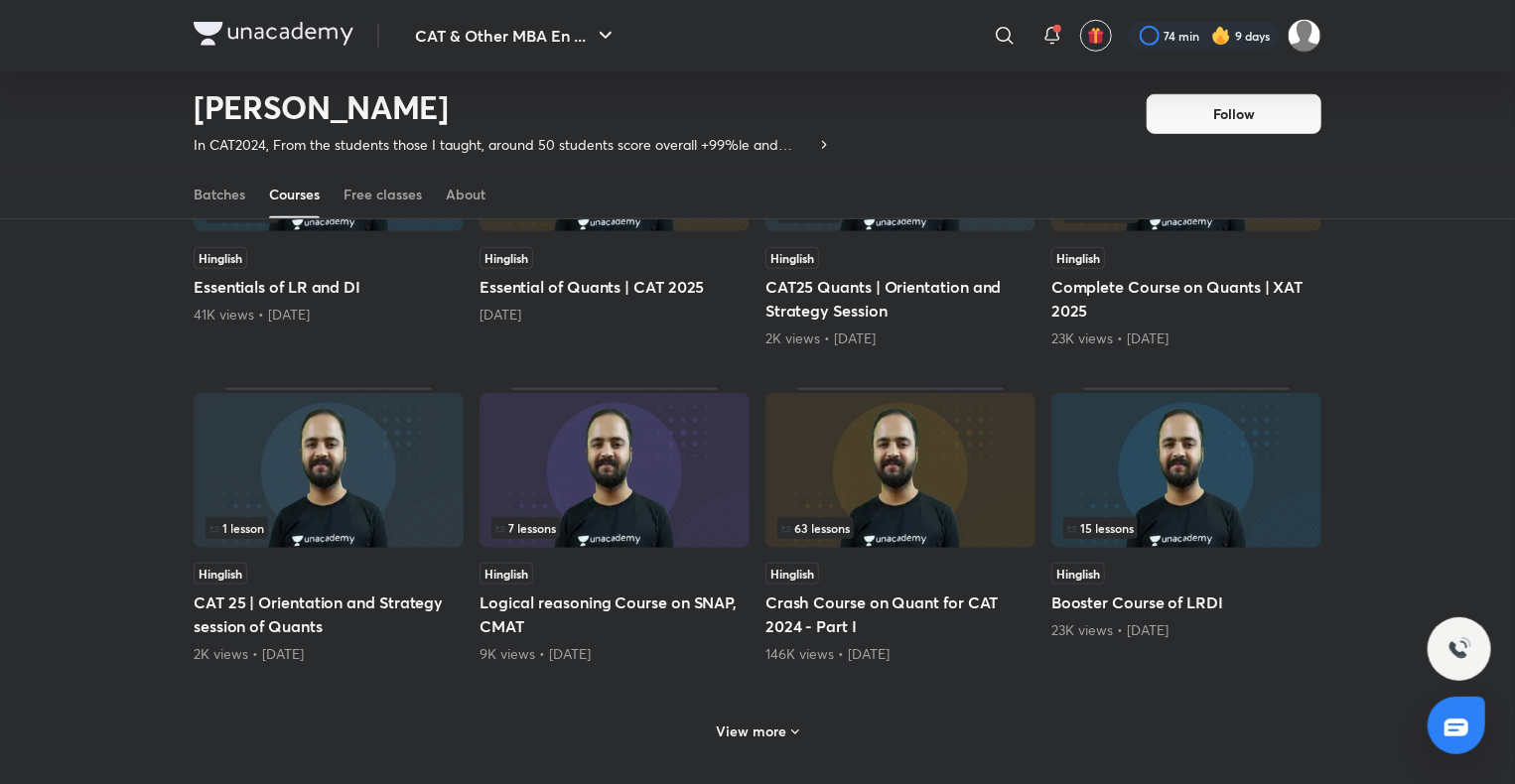
scroll to position [641, 0]
click at [779, 730] on h6 "View more" at bounding box center [752, 731] width 70 height 20
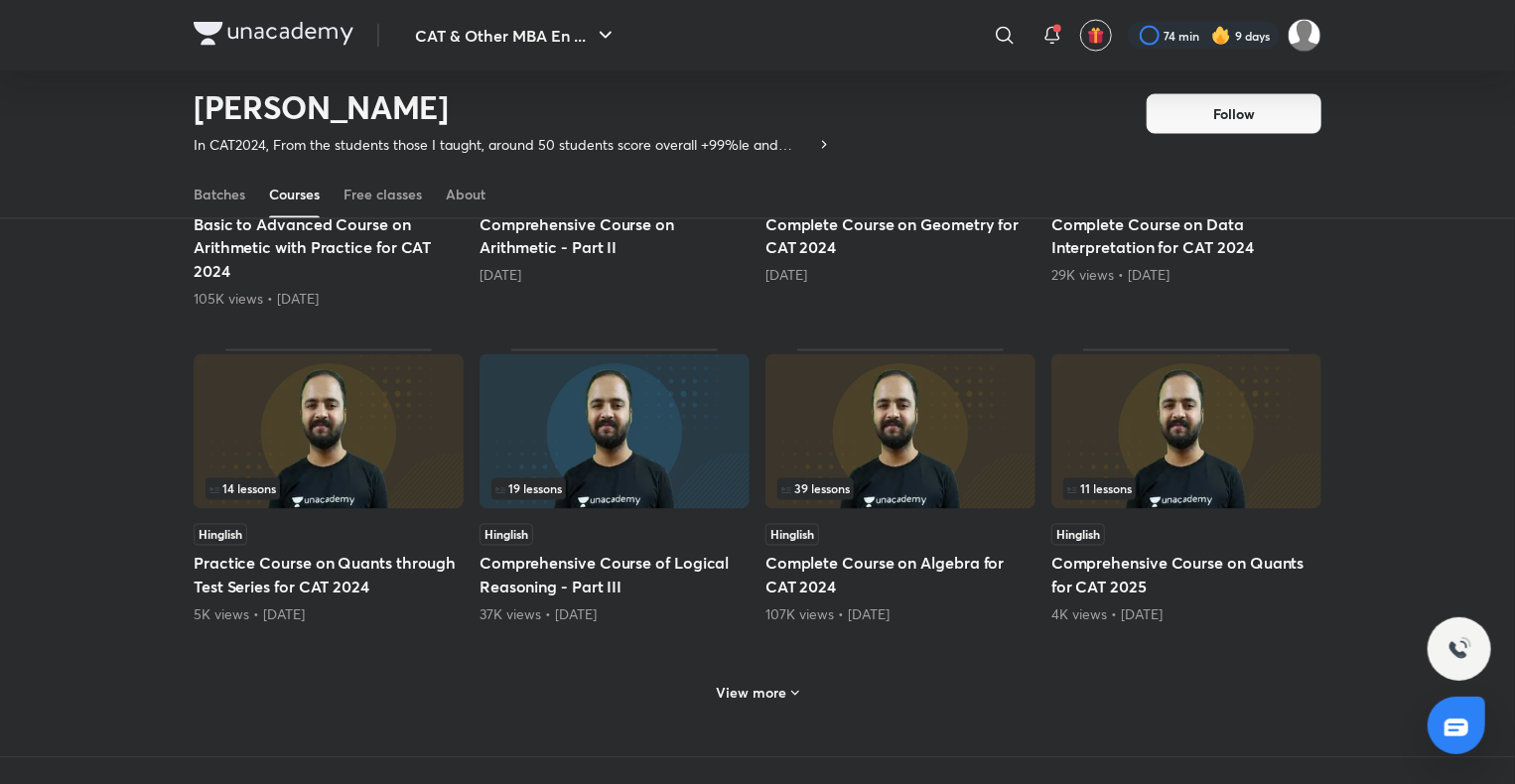
scroll to position [1652, 0]
click at [806, 682] on div "View more" at bounding box center [758, 690] width 1128 height 52
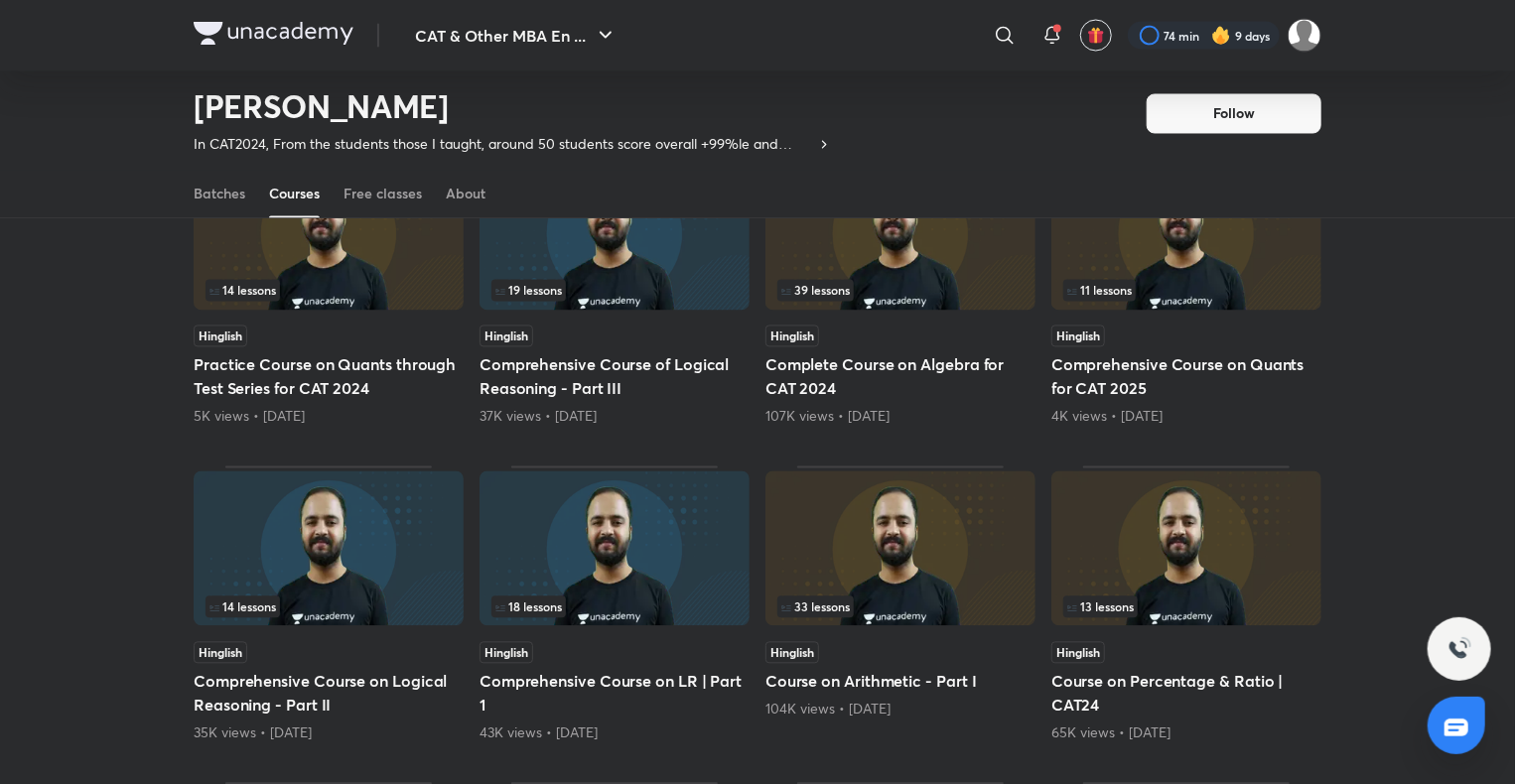
scroll to position [1798, 0]
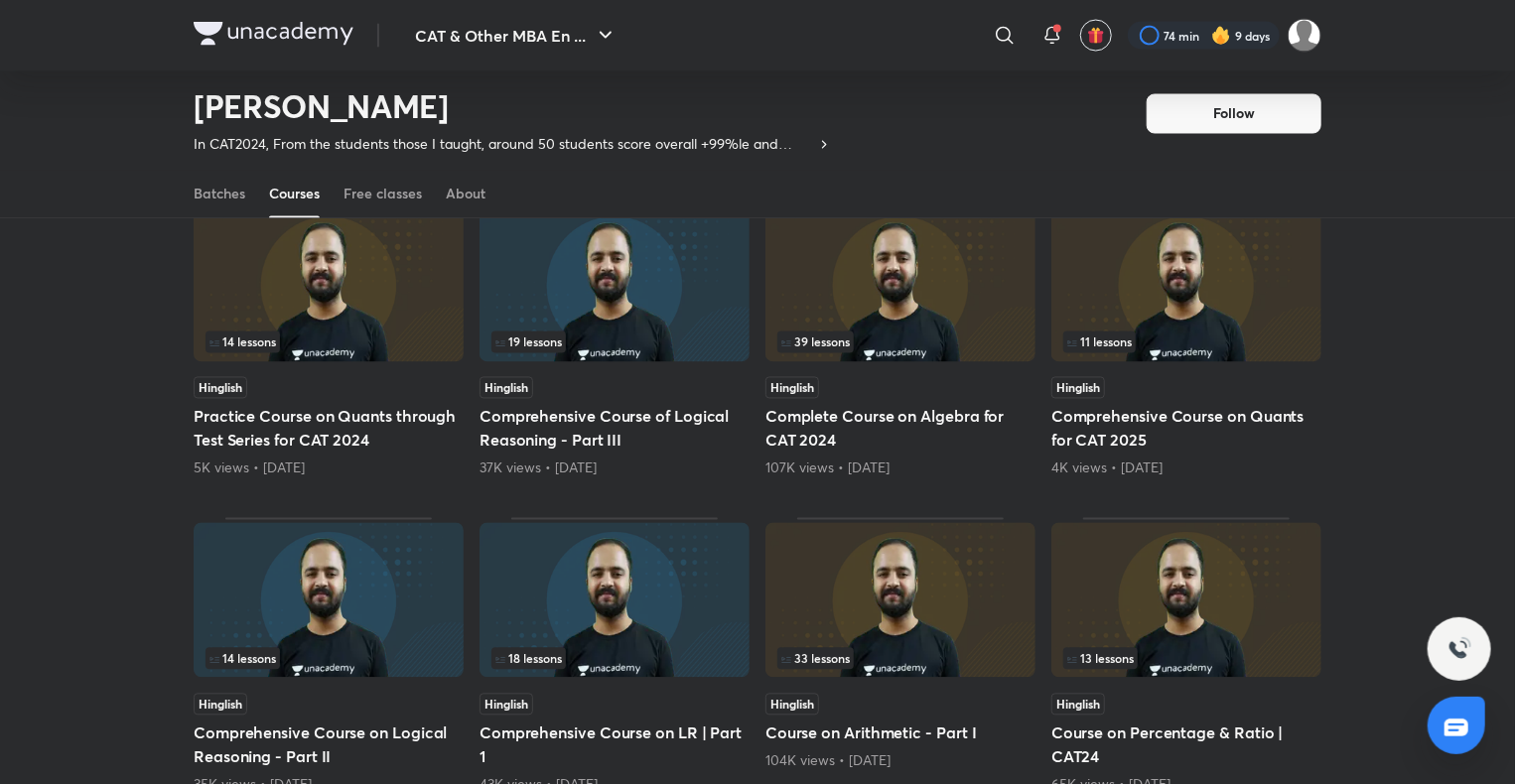
click at [609, 284] on img at bounding box center [615, 284] width 270 height 155
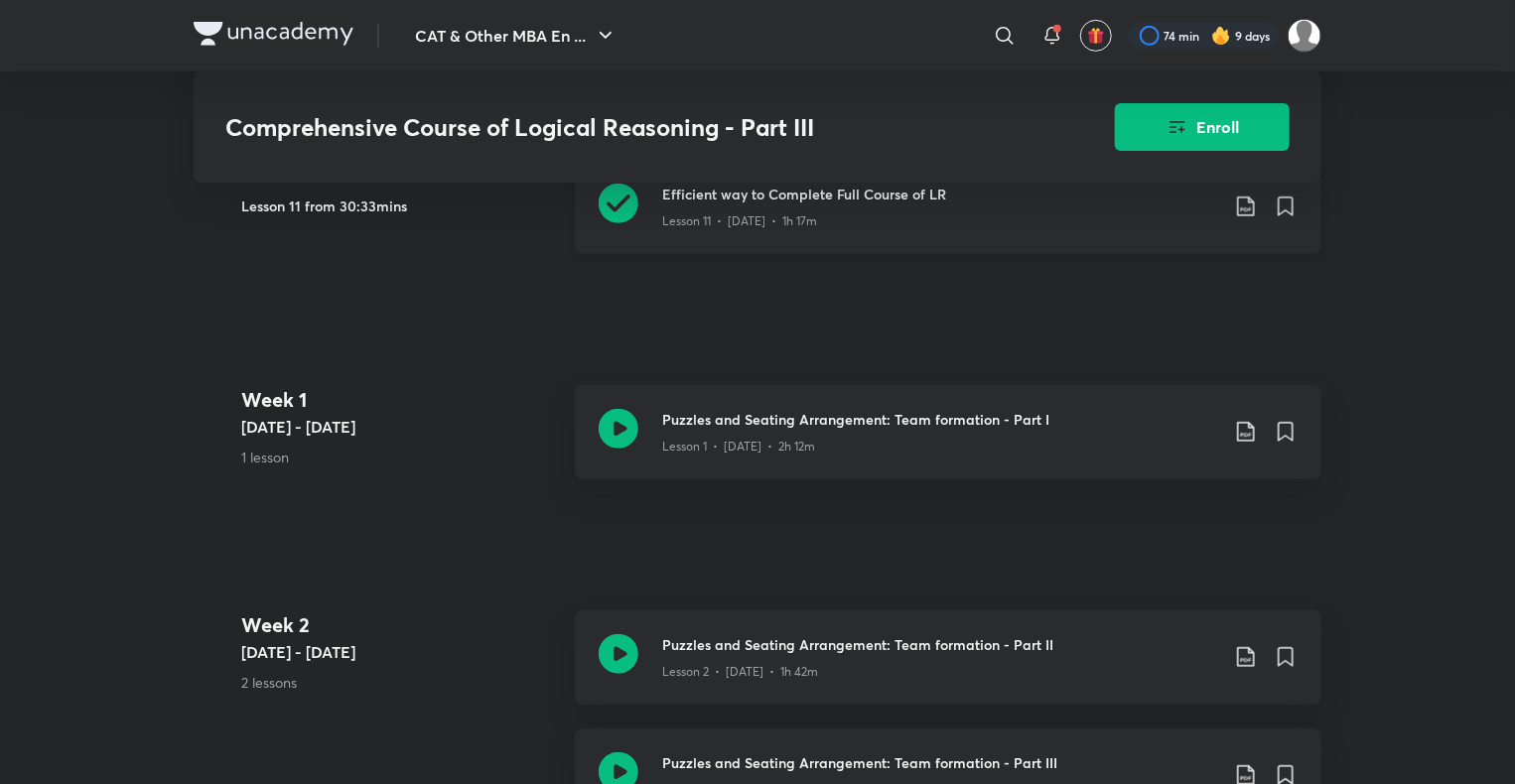
scroll to position [722, 0]
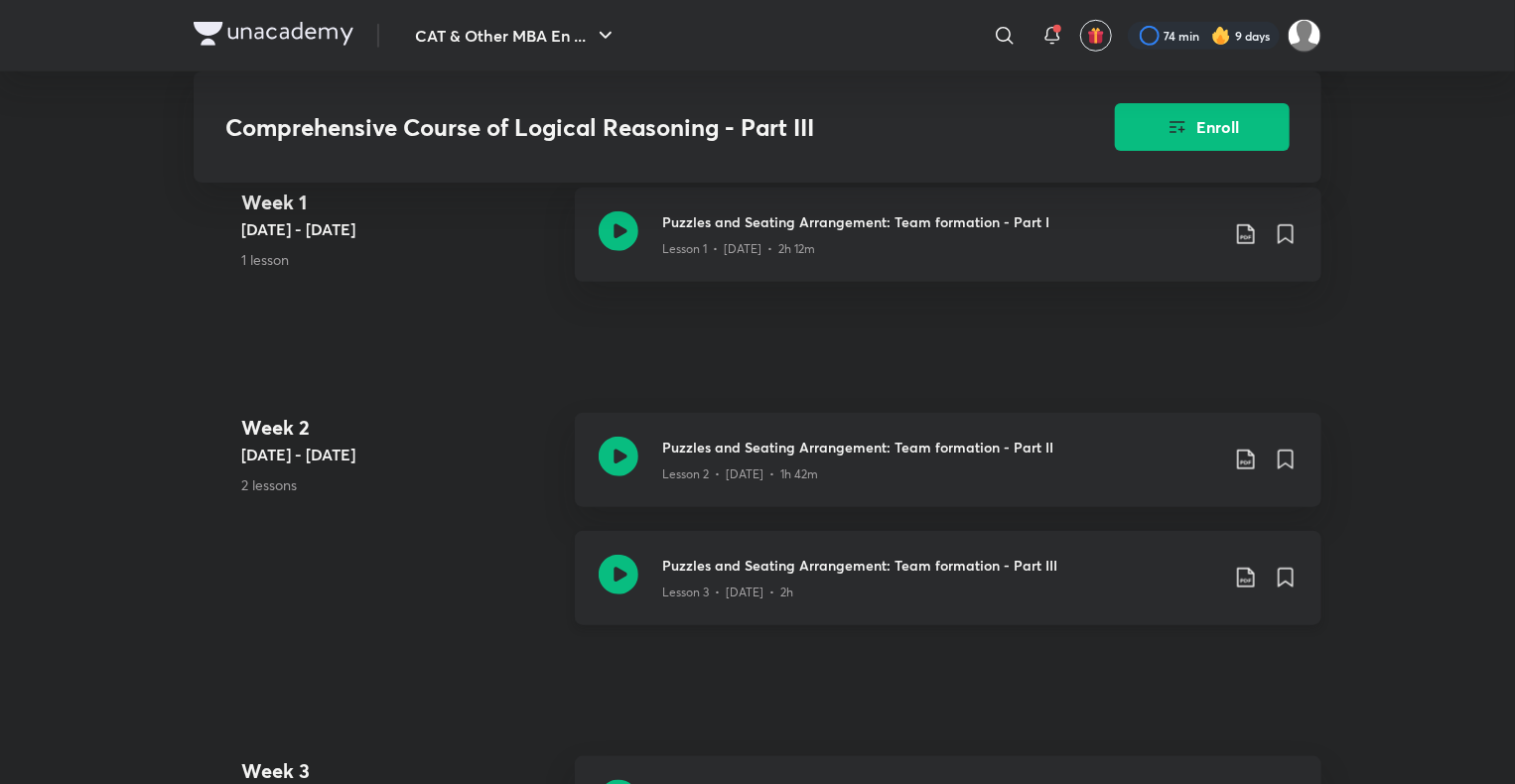
click at [620, 570] on icon at bounding box center [619, 575] width 40 height 40
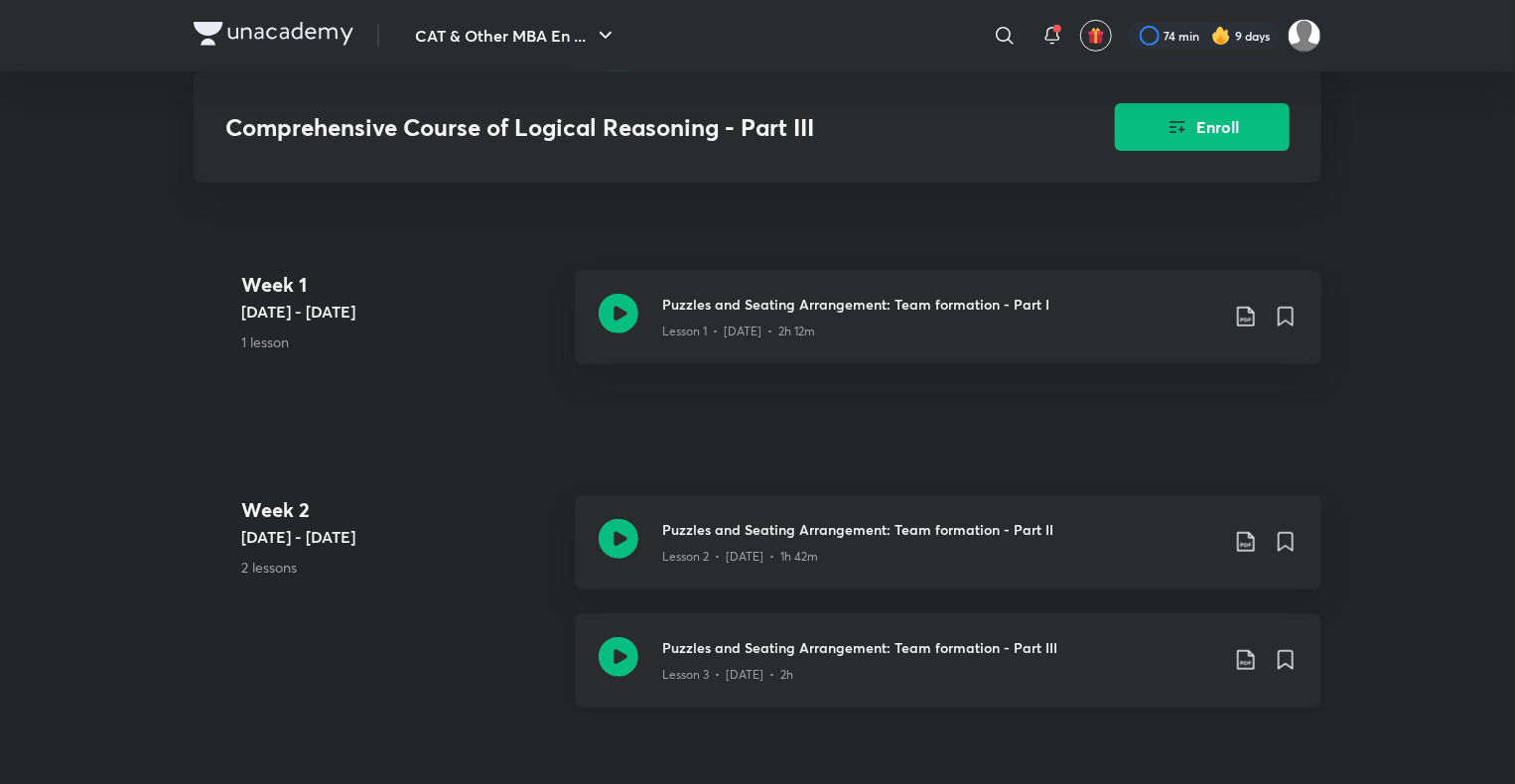
scroll to position [637, 0]
click at [624, 312] on icon at bounding box center [619, 316] width 40 height 40
